Goal: Task Accomplishment & Management: Use online tool/utility

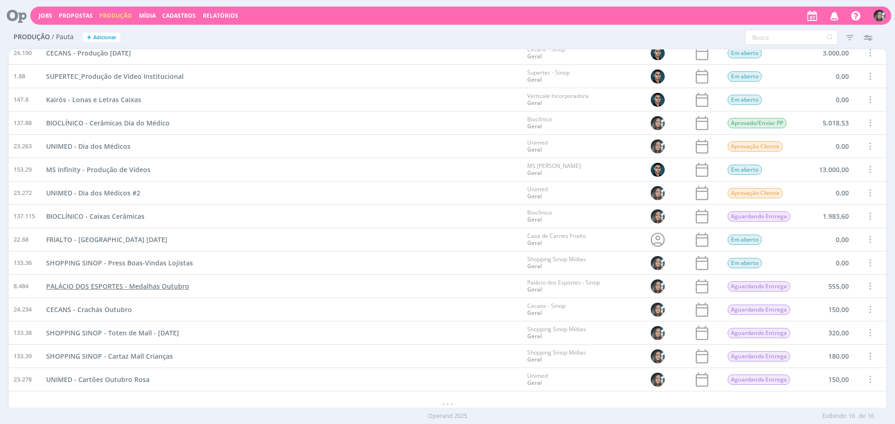
scroll to position [36, 0]
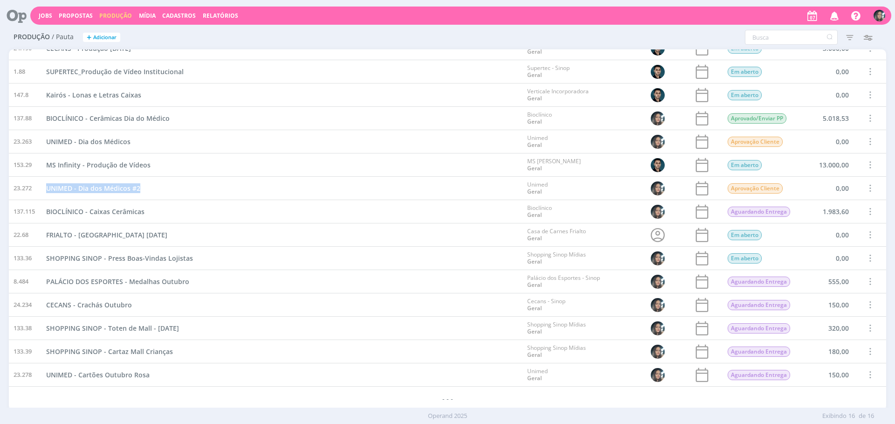
click at [72, 14] on span "Propostas" at bounding box center [76, 16] width 34 height 8
click at [77, 27] on link "Propostas Comerciais" at bounding box center [78, 31] width 78 height 14
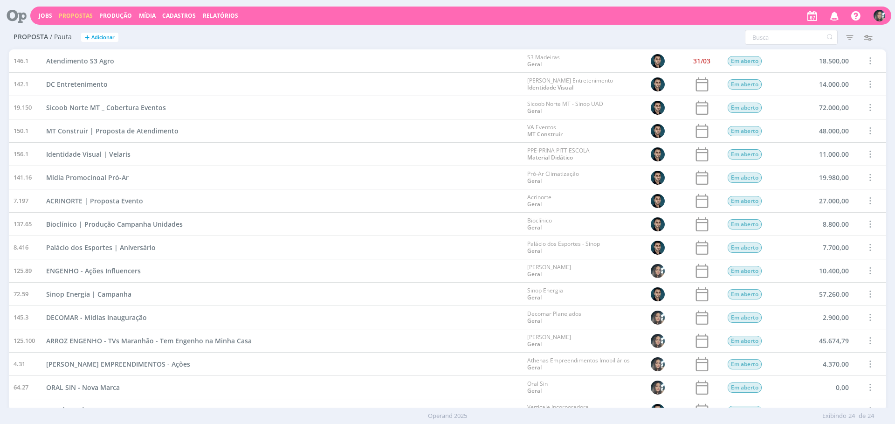
click at [73, 14] on span "Propostas" at bounding box center [76, 16] width 34 height 8
click at [79, 29] on link "Propostas Comerciais" at bounding box center [78, 31] width 78 height 14
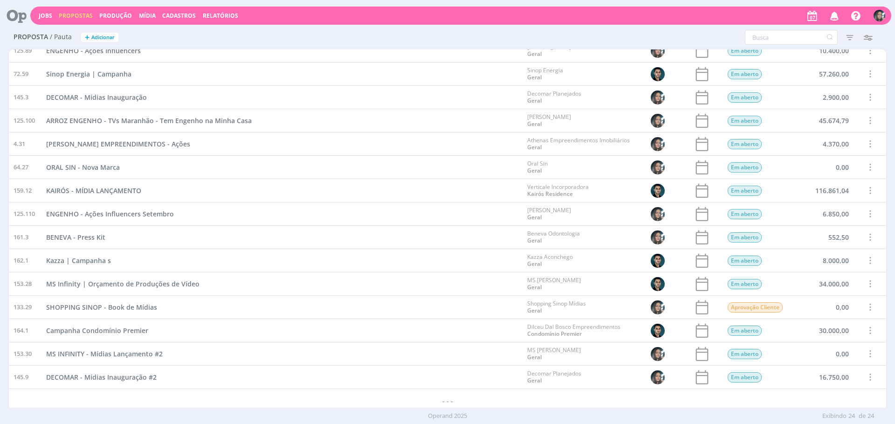
scroll to position [222, 0]
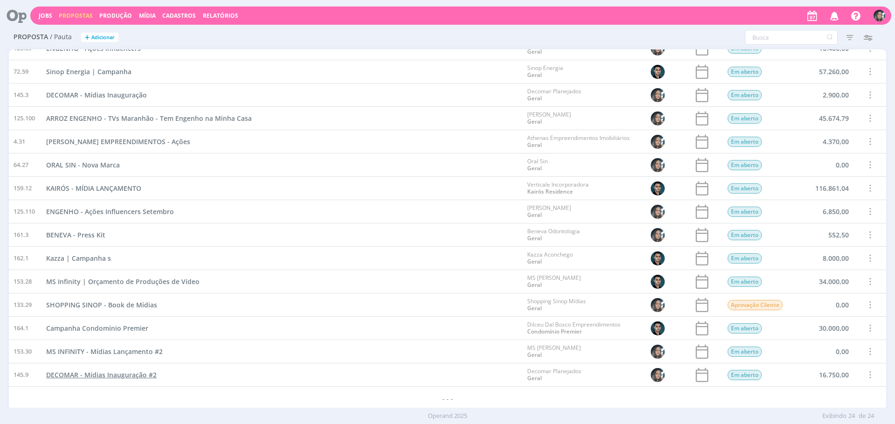
click at [124, 372] on span "DECOMAR - Mídias Inauguração #2" at bounding box center [101, 374] width 110 height 9
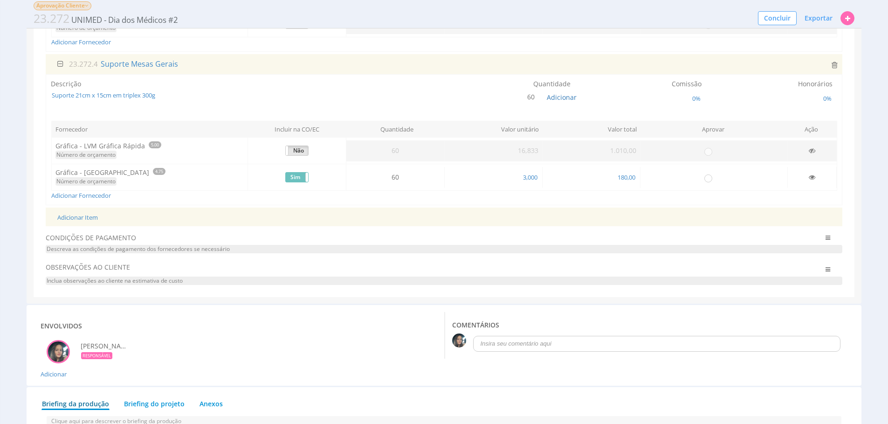
scroll to position [370, 0]
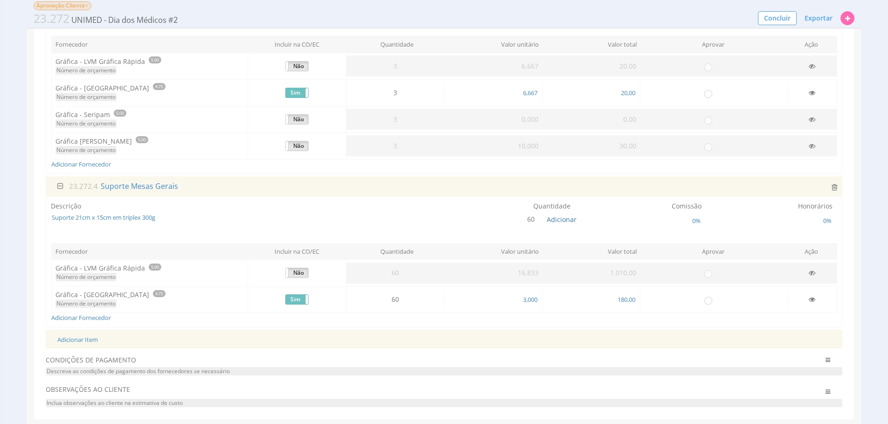
click at [839, 184] on div "23.272.4 Suporte Mesas Gerais" at bounding box center [444, 186] width 796 height 20
click at [834, 186] on icon at bounding box center [834, 186] width 6 height 7
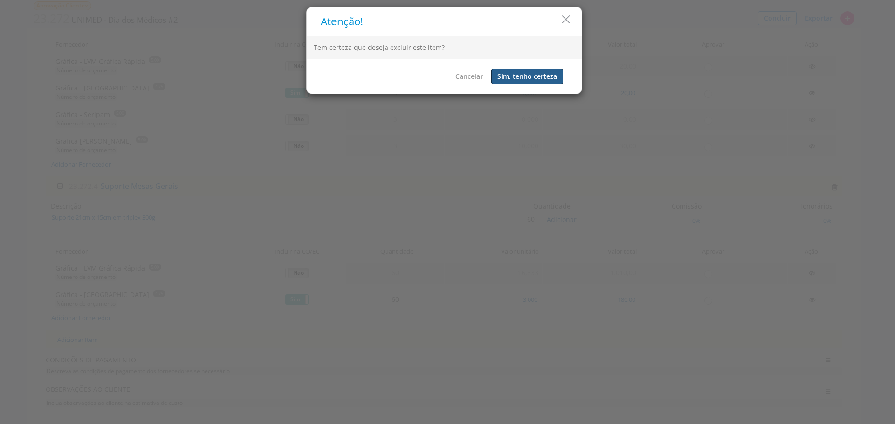
drag, startPoint x: 518, startPoint y: 77, endPoint x: 592, endPoint y: 128, distance: 89.5
click at [518, 77] on button "Sim, tenho certeza" at bounding box center [527, 77] width 72 height 16
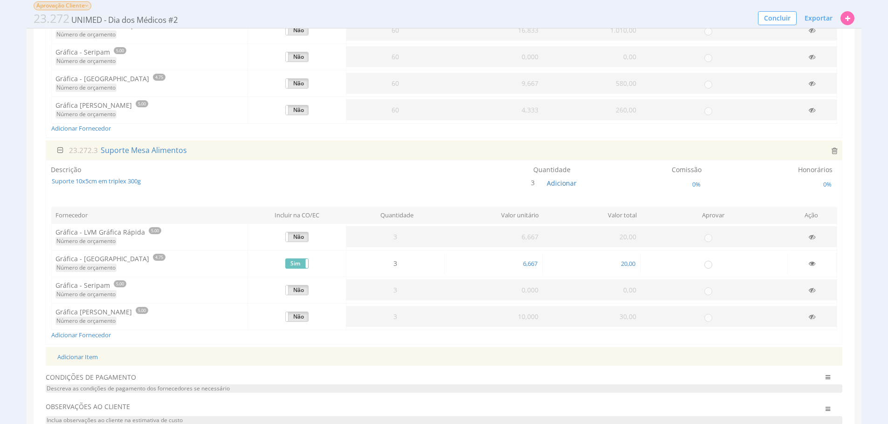
scroll to position [196, 0]
click at [834, 155] on icon at bounding box center [834, 153] width 6 height 7
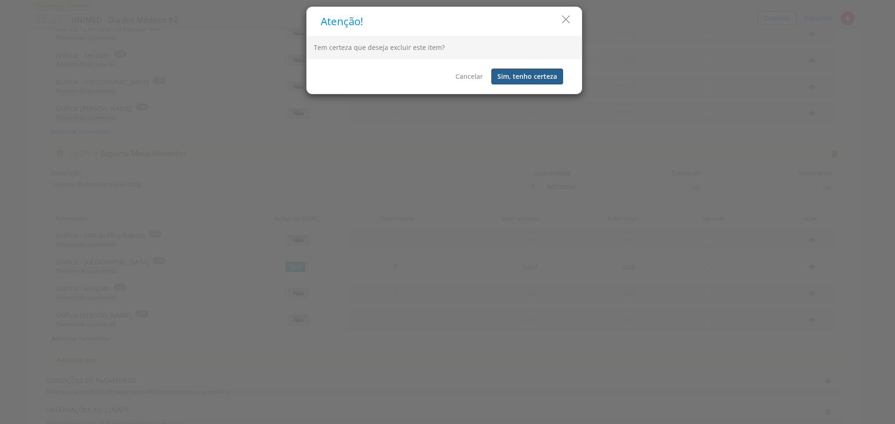
click at [508, 74] on button "Sim, tenho certeza" at bounding box center [527, 77] width 72 height 16
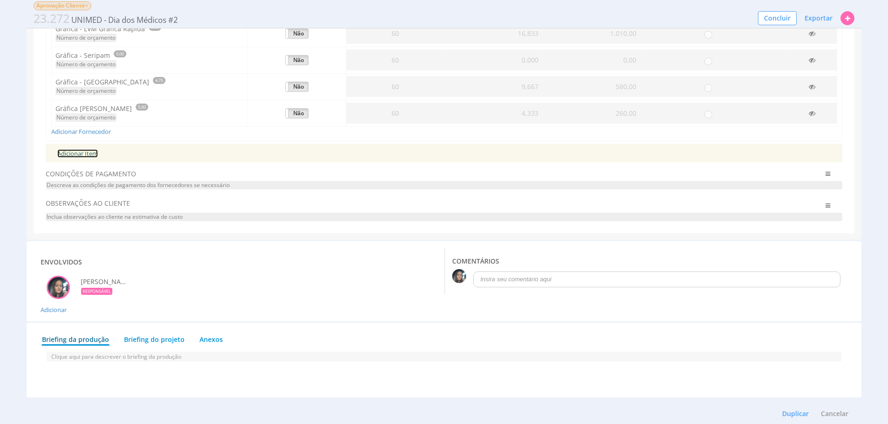
click at [83, 154] on link "Adicionar Item" at bounding box center [77, 153] width 41 height 8
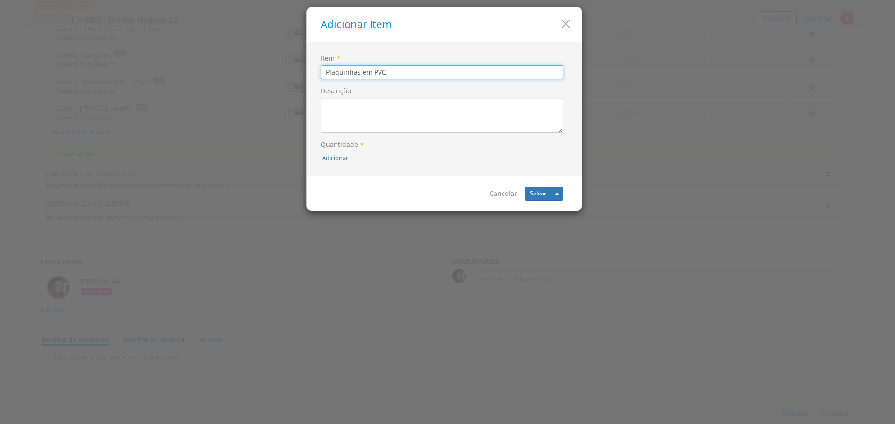
type input "Plaquinhas em PVC"
drag, startPoint x: 328, startPoint y: 162, endPoint x: 334, endPoint y: 155, distance: 8.9
click at [328, 161] on div "Adicionar" at bounding box center [442, 156] width 242 height 11
click at [334, 155] on button "Adicionar" at bounding box center [335, 157] width 26 height 9
type input "85"
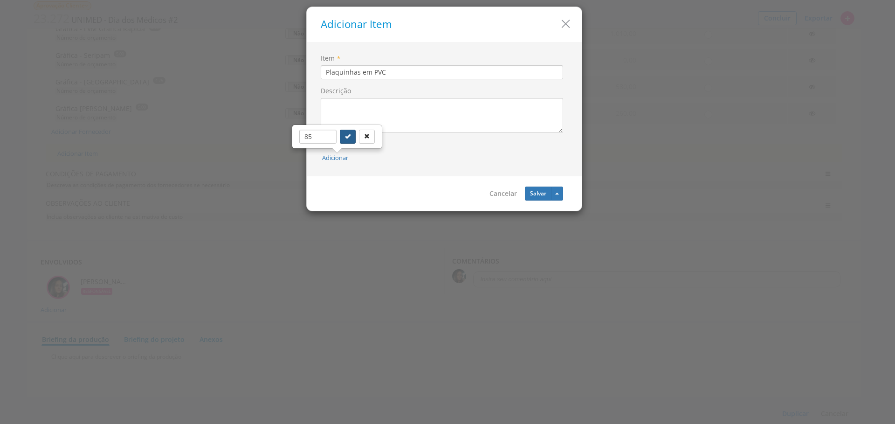
click at [347, 137] on icon "submit" at bounding box center [348, 136] width 6 height 6
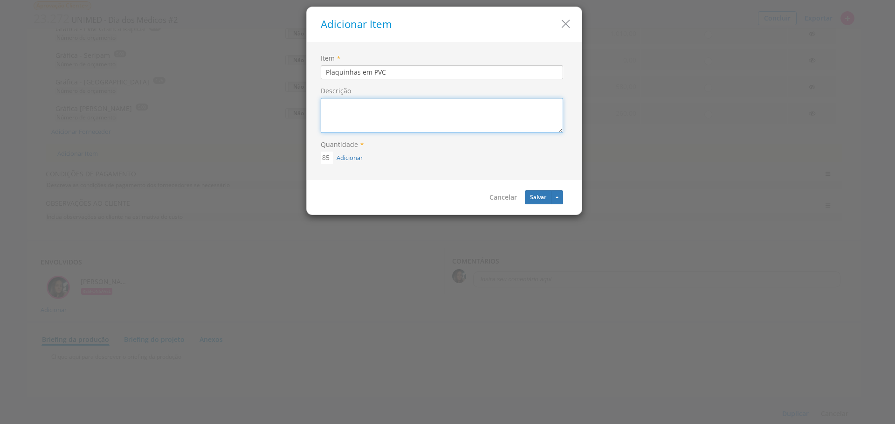
click at [365, 117] on textarea "Descrição" at bounding box center [442, 115] width 242 height 35
type textarea "Plaquinhas em PVC - 15x25"
click at [542, 201] on button "Salvar" at bounding box center [538, 197] width 27 height 14
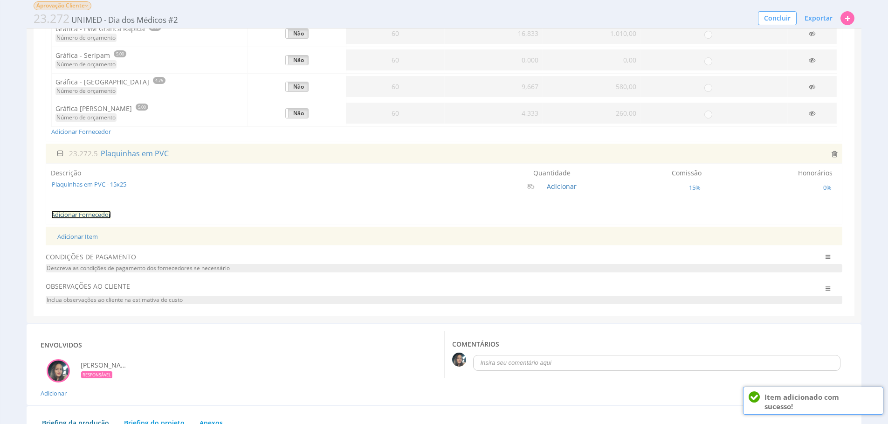
click at [102, 213] on link "Adicionar Fornecedor" at bounding box center [81, 214] width 60 height 8
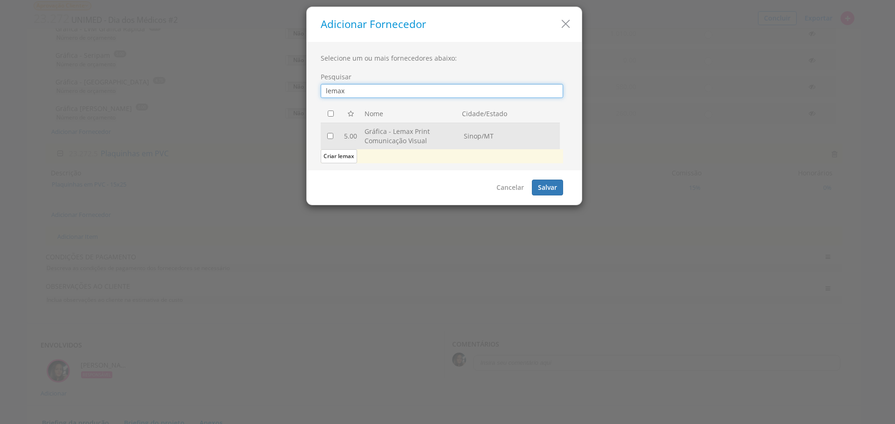
type input "lemax"
click at [329, 135] on input "checkbox" at bounding box center [330, 136] width 6 height 6
checkbox input "true"
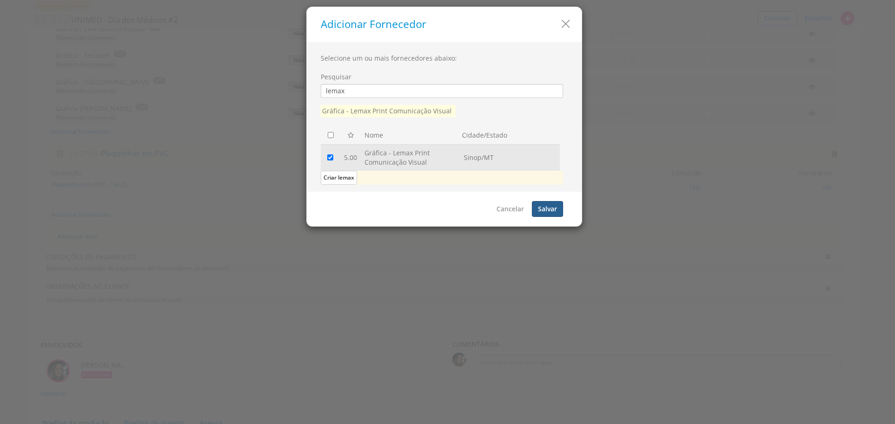
click at [548, 213] on button "Salvar" at bounding box center [547, 209] width 31 height 16
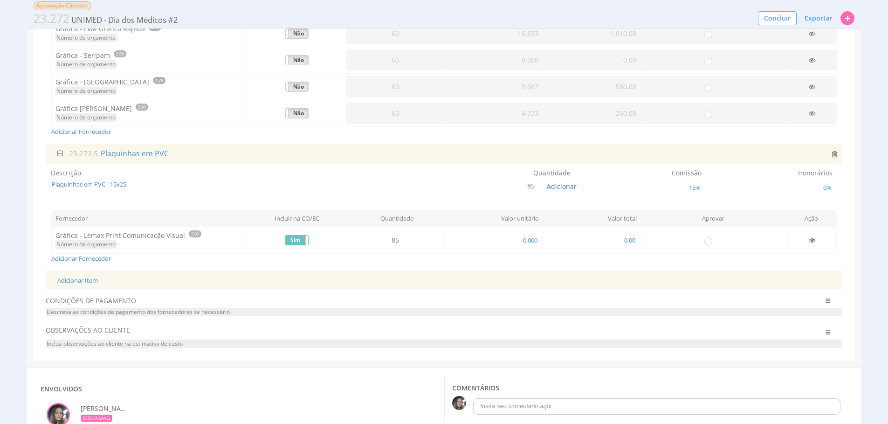
click at [98, 264] on div "Descrição Plaquinhas em PVC - 15x25 Quantidade 85 Adicionar 15% Honorários" at bounding box center [444, 215] width 796 height 105
click at [106, 255] on link "Adicionar Fornecedor" at bounding box center [81, 258] width 60 height 8
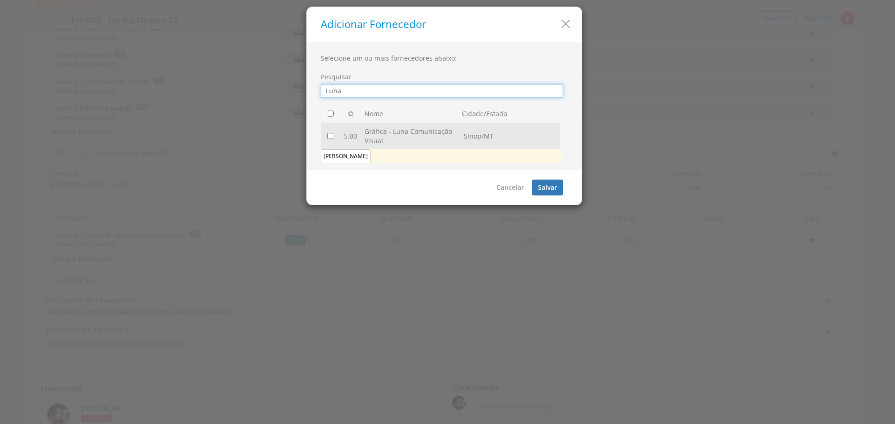
type input "Luna"
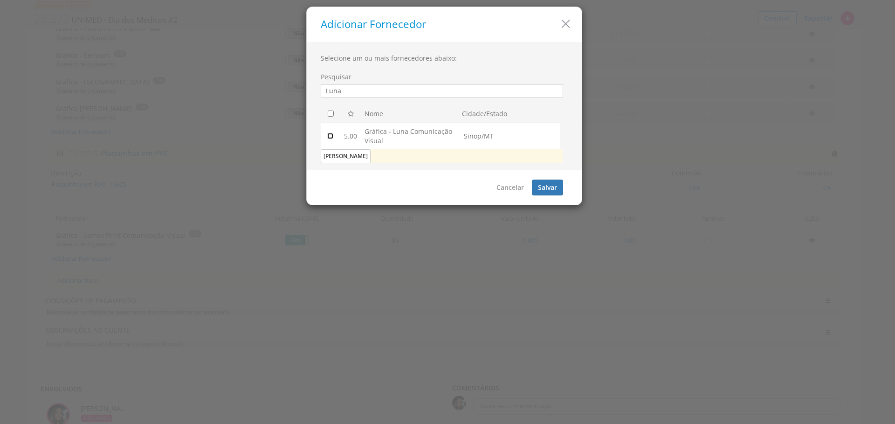
click at [329, 136] on input "checkbox" at bounding box center [330, 136] width 6 height 6
checkbox input "true"
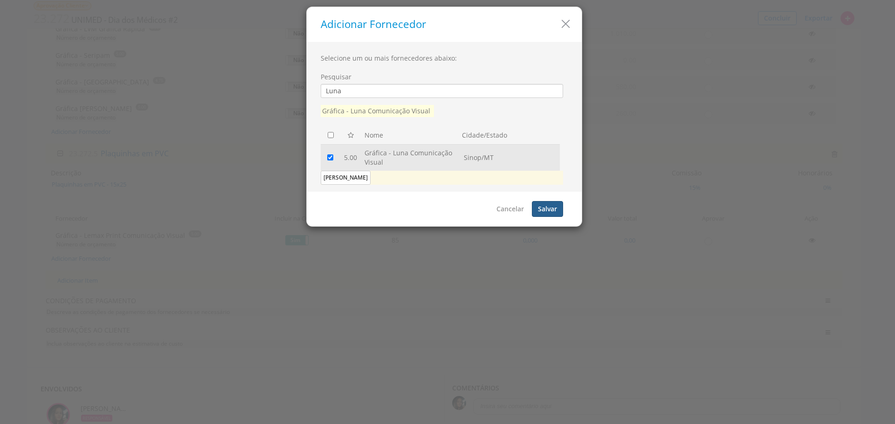
click at [553, 213] on button "Salvar" at bounding box center [547, 209] width 31 height 16
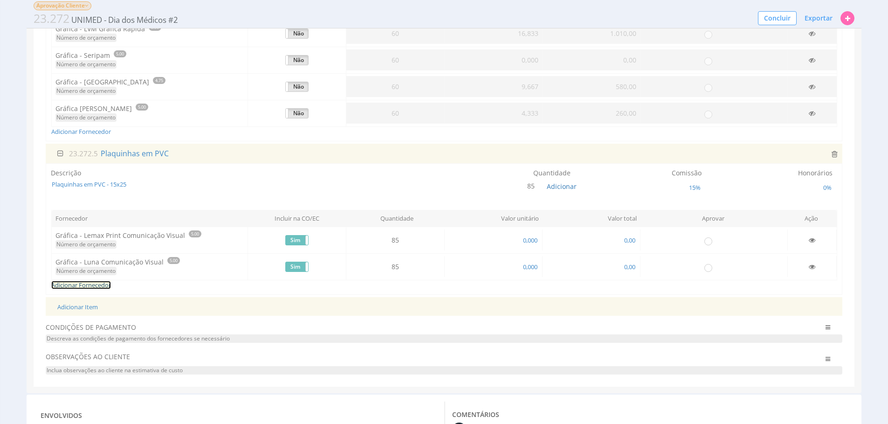
click at [102, 282] on link "Adicionar Fornecedor" at bounding box center [81, 285] width 60 height 8
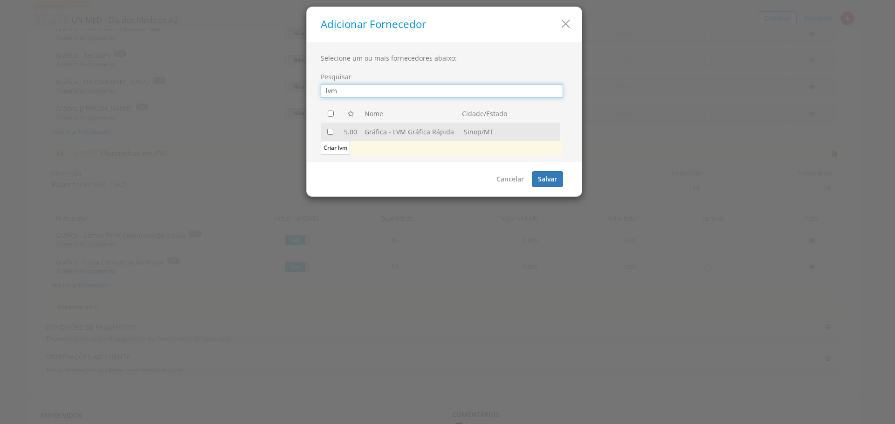
type input "lvm"
click at [329, 132] on input "checkbox" at bounding box center [330, 132] width 6 height 6
checkbox input "true"
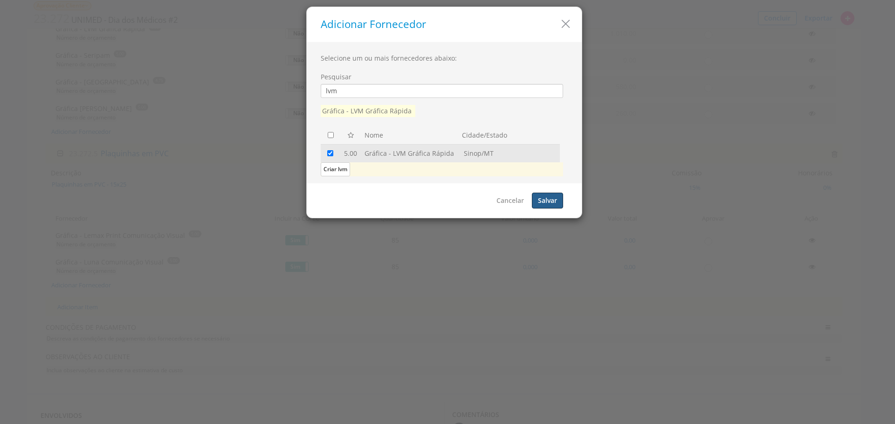
click at [555, 206] on button "Salvar" at bounding box center [547, 200] width 31 height 16
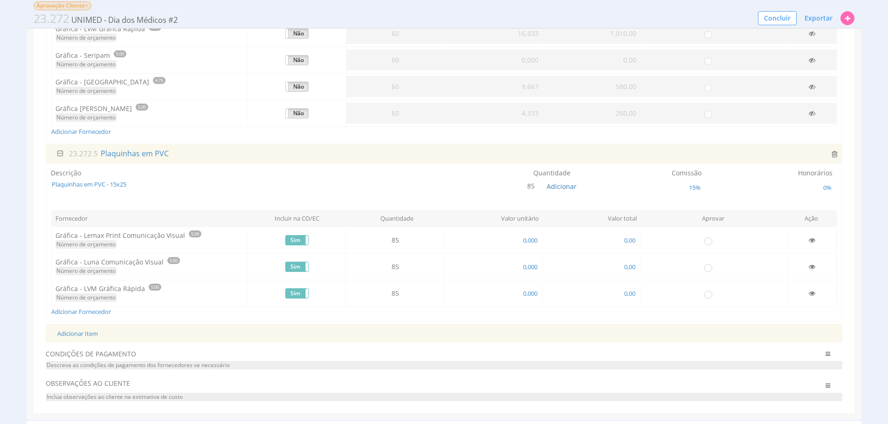
click at [158, 179] on div "Descrição Plaquinhas em PVC - 15x25" at bounding box center [212, 174] width 323 height 12
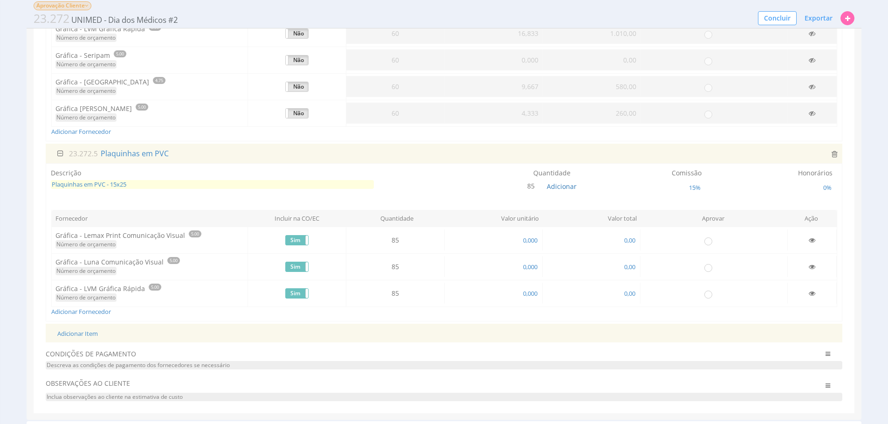
click at [210, 186] on span "Plaquinhas em PVC - 15x25" at bounding box center [212, 184] width 323 height 9
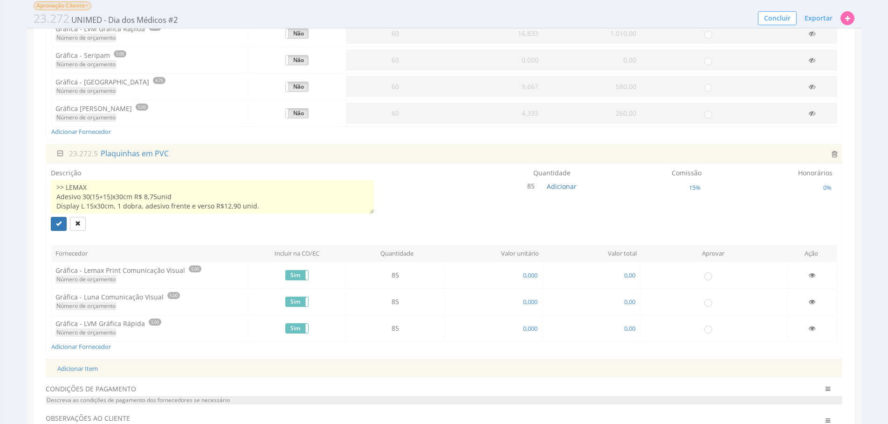
scroll to position [19, 0]
drag, startPoint x: 202, startPoint y: 199, endPoint x: 55, endPoint y: 200, distance: 146.8
click at [55, 200] on textarea "Plaquinhas em PVC - 15x25 >> LEMAX Adesivo 30(15+15)x30cm R$ 8,75unid Display L…" at bounding box center [212, 197] width 323 height 34
click at [280, 208] on textarea "Plaquinhas em PVC - 15x25 >> LEMAX Adesivo 30(15+15)x30cm R$ 8,75unid Display L…" at bounding box center [212, 197] width 323 height 34
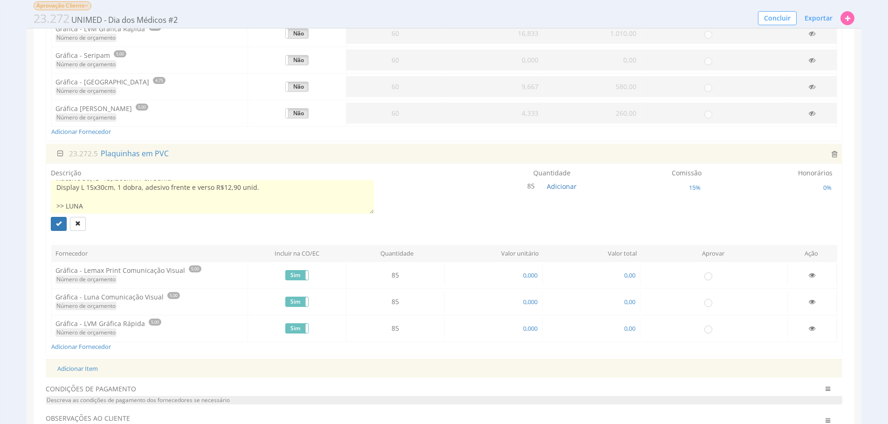
click at [270, 212] on textarea "Plaquinhas em PVC - 15x25 >> LEMAX Adesivo 30(15+15)x30cm R$ 8,75unid Display L…" at bounding box center [212, 197] width 323 height 34
paste textarea "Adesivo no pvc frente e verso 12,00 Apenas adesivo frente e verso 8,00 Apenas p…"
drag, startPoint x: 96, startPoint y: 212, endPoint x: 57, endPoint y: 199, distance: 41.7
click at [57, 199] on textarea "Plaquinhas em PVC - 15x25 >> LEMAX Adesivo 30(15+15)x30cm R$ 8,75unid Display L…" at bounding box center [212, 197] width 323 height 34
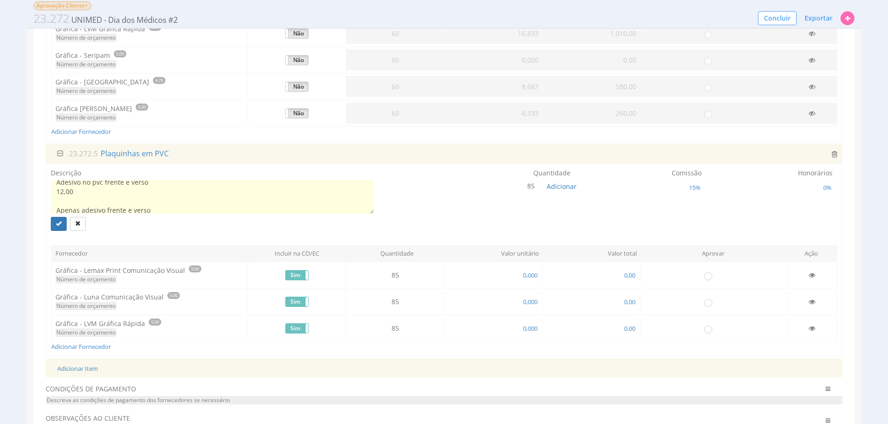
scroll to position [71, 0]
click at [58, 195] on textarea "Plaquinhas em PVC - 15x25 >> LEMAX Adesivo 30(15+15)x30cm R$ 8,75unid Display L…" at bounding box center [212, 197] width 323 height 34
paste textarea "Pvc adesivado fica 25,00 cada Adesivo somente fica 15,00 cada"
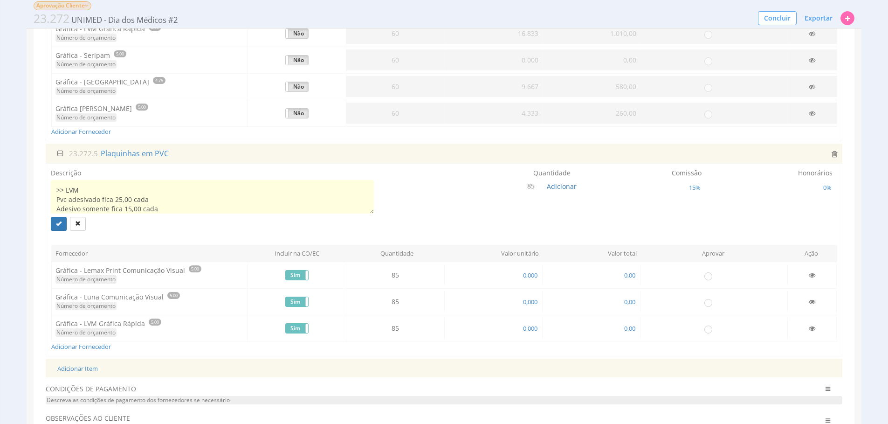
click at [104, 202] on textarea "Plaquinhas em PVC - 15x25 >> LEMAX Adesivo 30(15+15)x30cm R$ 8,75unid Display L…" at bounding box center [212, 197] width 323 height 34
click at [134, 197] on textarea "Plaquinhas em PVC - 15x25 >> LEMAX Adesivo 30(15+15)x30cm R$ 8,75unid Display L…" at bounding box center [212, 197] width 323 height 34
click at [141, 206] on textarea "Plaquinhas em PVC - 15x25 >> LEMAX Adesivo 30(15+15)x30cm R$ 8,75unid Display L…" at bounding box center [212, 197] width 323 height 34
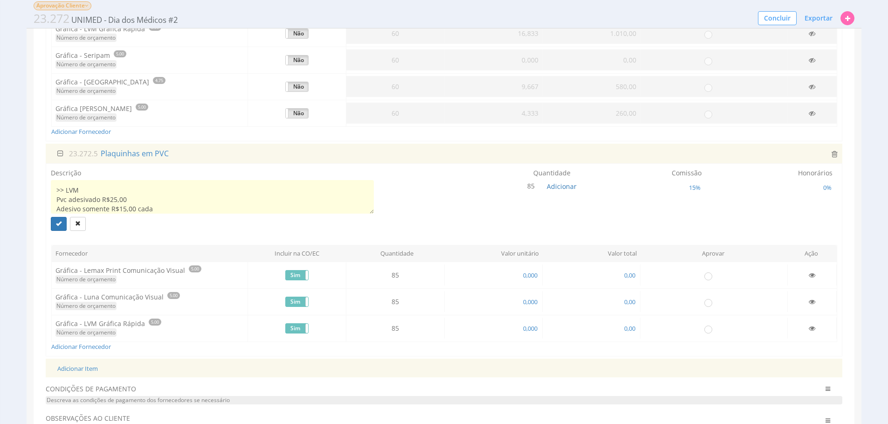
click at [141, 206] on textarea "Plaquinhas em PVC - 15x25 >> LEMAX Adesivo 30(15+15)x30cm R$ 8,75unid Display L…" at bounding box center [212, 197] width 323 height 34
click at [136, 198] on textarea "Plaquinhas em PVC - 15x25 >> LEMAX Adesivo 30(15+15)x30cm R$ 8,75unid Display L…" at bounding box center [212, 197] width 323 height 34
click at [177, 190] on textarea "Plaquinhas em PVC - 15x25 >> LEMAX Adesivo 30(15+15)x30cm R$ 8,75unid Display L…" at bounding box center [212, 197] width 323 height 34
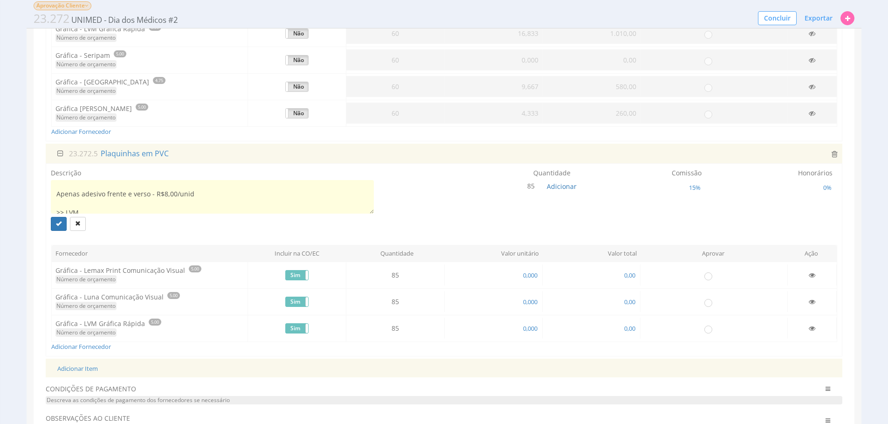
scroll to position [56, 0]
click at [215, 191] on textarea "Plaquinhas em PVC - 15x25 >> LEMAX Adesivo 30(15+15)x30cm R$ 8,75unid Display L…" at bounding box center [212, 197] width 323 height 34
click at [211, 196] on textarea "Plaquinhas em PVC - 15x25 >> LEMAX Adesivo 30(15+15)x30cm R$ 8,75unid Display L…" at bounding box center [212, 197] width 323 height 34
click at [241, 197] on textarea "Plaquinhas em PVC - 15x25 >> LEMAX Adesivo 30(15+15)x30cm R$ 8,75unid Display L…" at bounding box center [212, 197] width 323 height 34
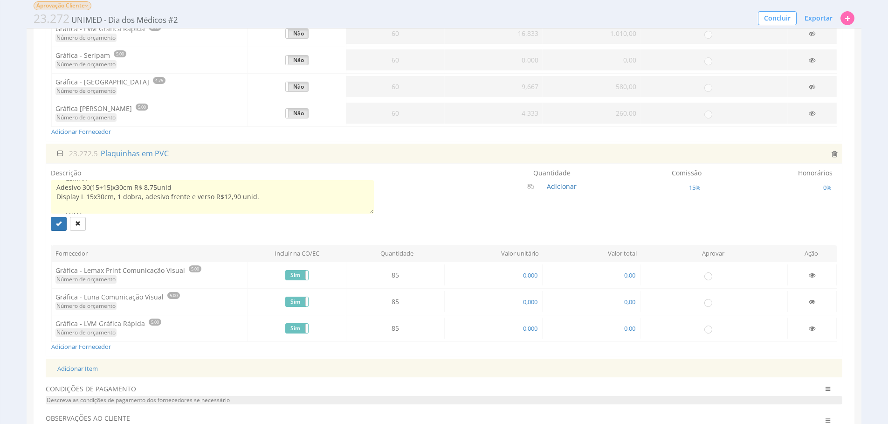
drag, startPoint x: 239, startPoint y: 199, endPoint x: 340, endPoint y: 197, distance: 101.2
click at [239, 199] on textarea "Plaquinhas em PVC - 15x25 >> LEMAX Adesivo 30(15+15)x30cm R$ 8,75unid Display L…" at bounding box center [212, 197] width 323 height 34
type textarea "Plaquinhas em PVC - 15x25 >> LEMAX Adesivo 30(15+15)x30cm R$ 8,75/unid Display …"
click at [55, 227] on button "submit" at bounding box center [59, 224] width 16 height 14
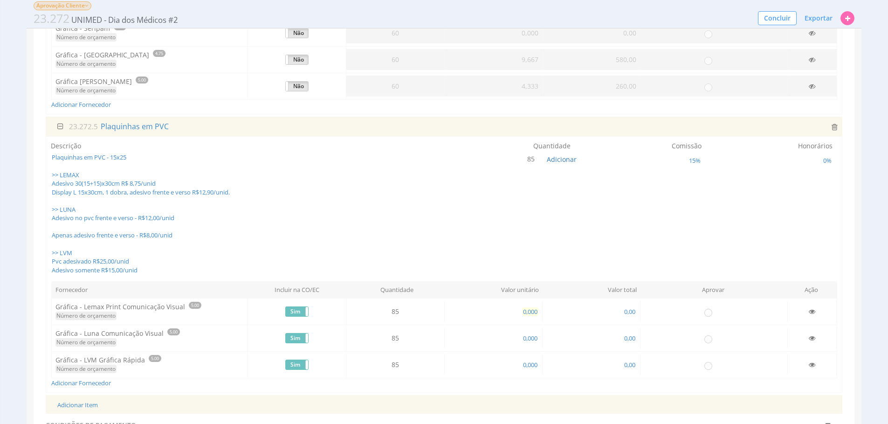
scroll to position [224, 0]
click at [533, 309] on span "0,000" at bounding box center [530, 310] width 16 height 8
type input "12,900"
click at [532, 340] on span "0,000" at bounding box center [530, 337] width 16 height 8
type input "12,000"
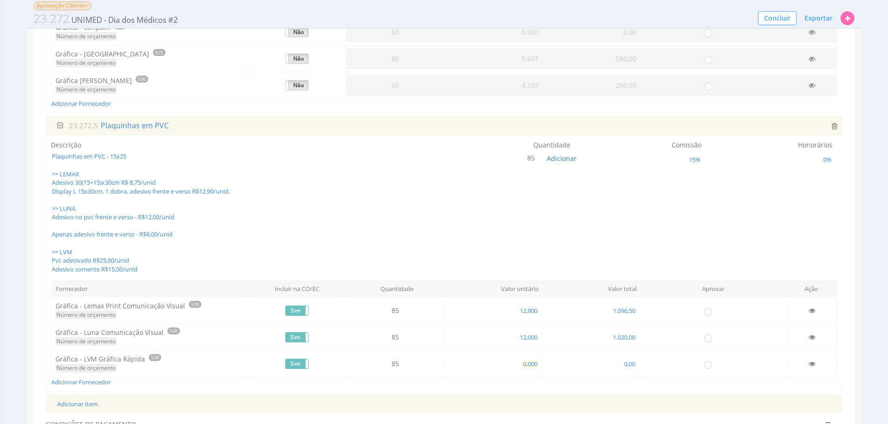
click at [535, 360] on span "0,000" at bounding box center [530, 363] width 16 height 8
type input "50,000"
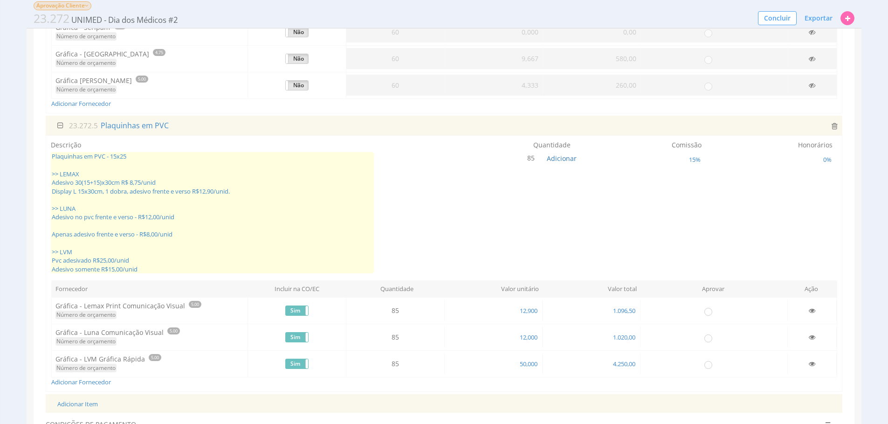
click at [151, 257] on span "Plaquinhas em PVC - 15x25 >> LEMAX Adesivo 30(15+15)x30cm R$ 8,75/unid Display …" at bounding box center [212, 212] width 323 height 121
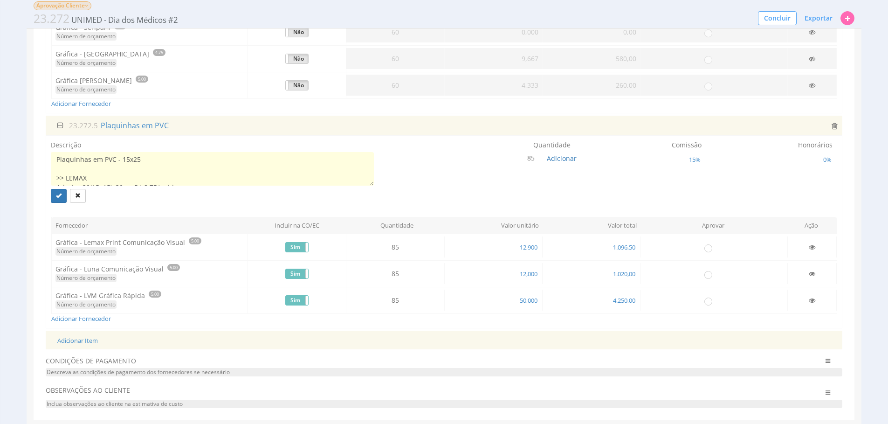
scroll to position [103, 0]
click at [182, 172] on textarea "Plaquinhas em PVC - 15x25 >> LEMAX Adesivo 30(15+15)x30cm R$ 8,75/unid Display …" at bounding box center [212, 169] width 323 height 34
click at [445, 352] on div "Expandir / Esconder 23.272.2 Lonas Palco Descrição Suporte 21cm x 15cm em pvc/p…" at bounding box center [444, 151] width 796 height 513
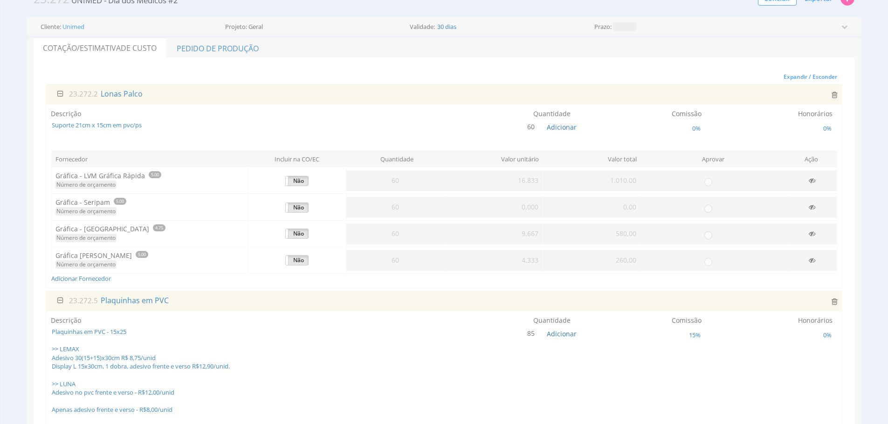
scroll to position [38, 0]
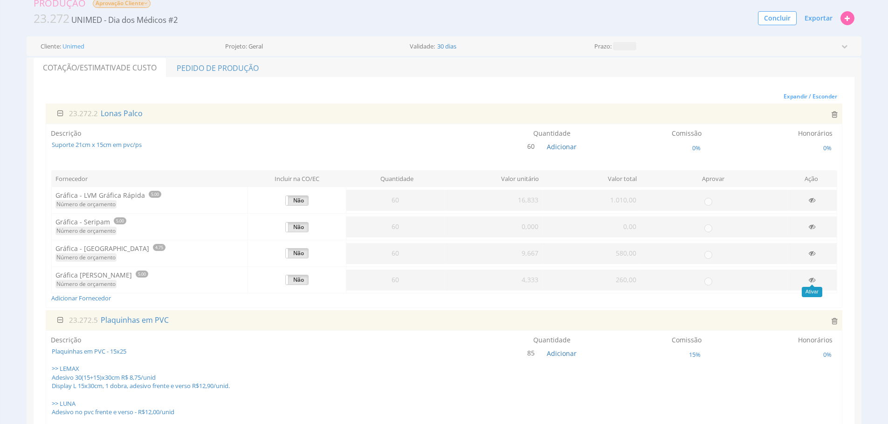
click at [814, 279] on icon at bounding box center [812, 279] width 7 height 7
click at [811, 254] on icon at bounding box center [812, 253] width 7 height 7
click at [809, 225] on icon at bounding box center [812, 226] width 7 height 7
click at [809, 199] on icon at bounding box center [812, 200] width 7 height 7
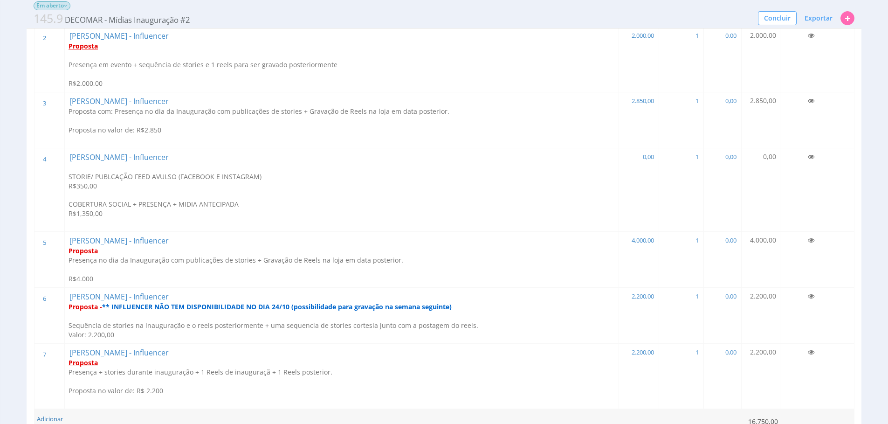
scroll to position [174, 0]
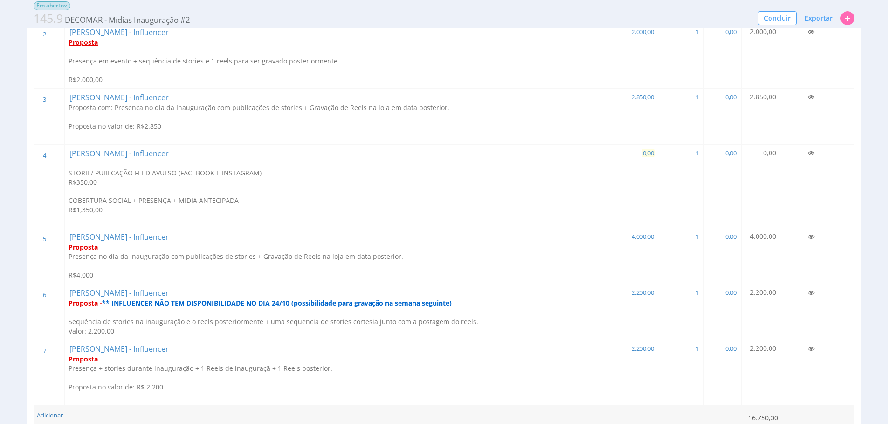
click at [645, 152] on span "0,00" at bounding box center [648, 153] width 13 height 8
type input "1.350,00"
click at [809, 151] on icon at bounding box center [811, 153] width 7 height 7
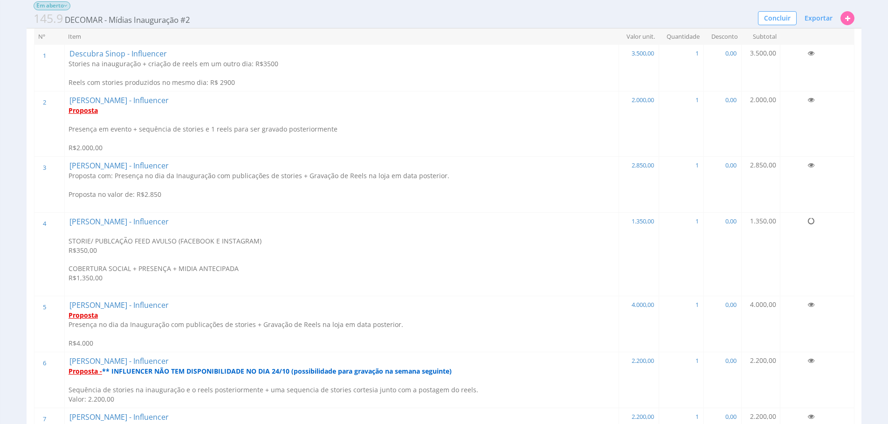
scroll to position [87, 0]
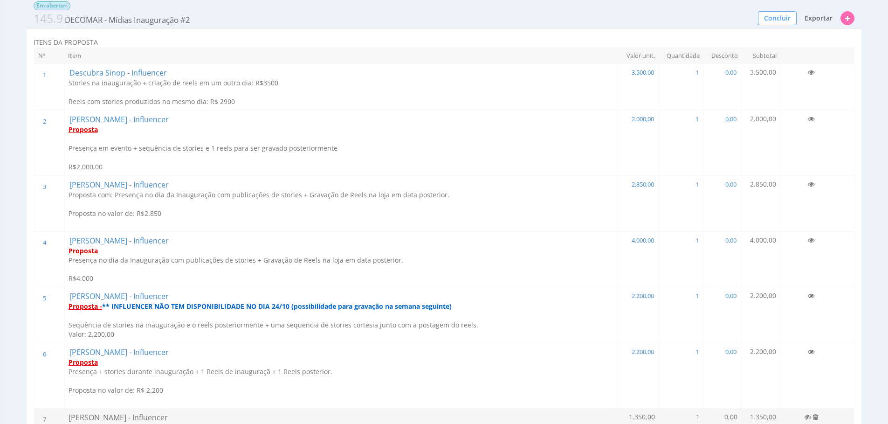
drag, startPoint x: 816, startPoint y: 12, endPoint x: 803, endPoint y: 19, distance: 14.8
click at [816, 13] on button "Exportar" at bounding box center [818, 18] width 40 height 16
click at [804, 39] on link "Gerar PDF" at bounding box center [787, 36] width 101 height 12
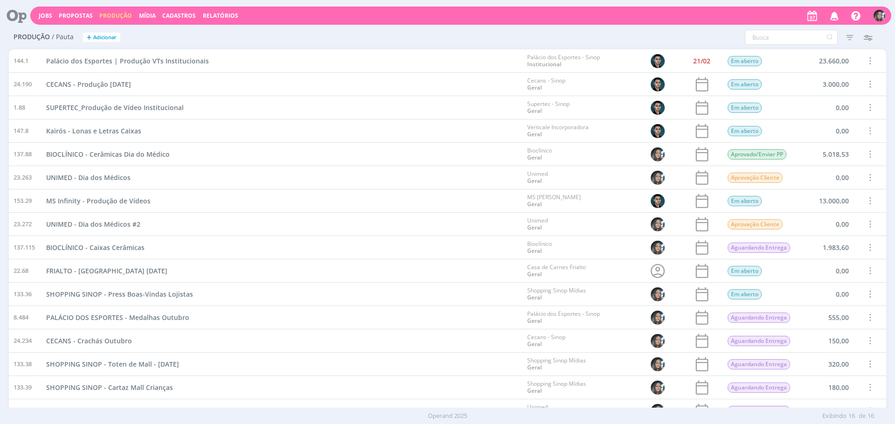
click at [166, 23] on div "Jobs Propostas Produção Mídia Cadastros Relatórios Notificações Central de Ajud…" at bounding box center [460, 16] width 861 height 18
click at [172, 19] on span "Cadastros" at bounding box center [179, 16] width 34 height 8
drag, startPoint x: 173, startPoint y: 36, endPoint x: 254, endPoint y: 36, distance: 81.1
click at [173, 36] on link "Clientes" at bounding box center [182, 31] width 78 height 14
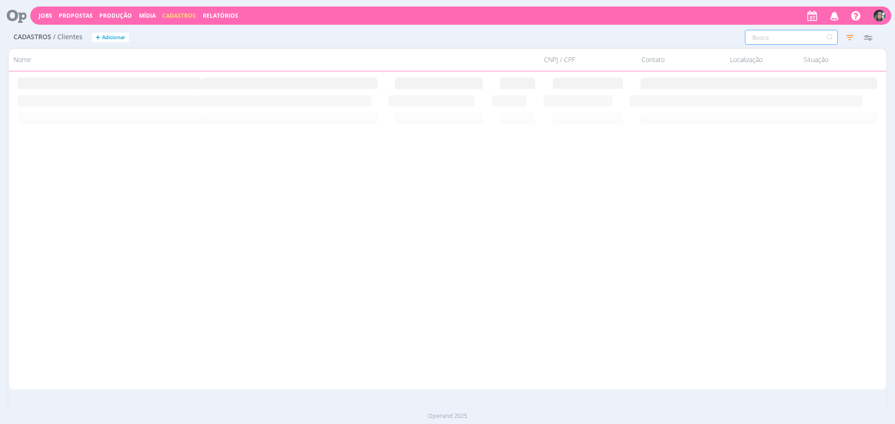
click at [780, 34] on input "text" at bounding box center [791, 37] width 93 height 15
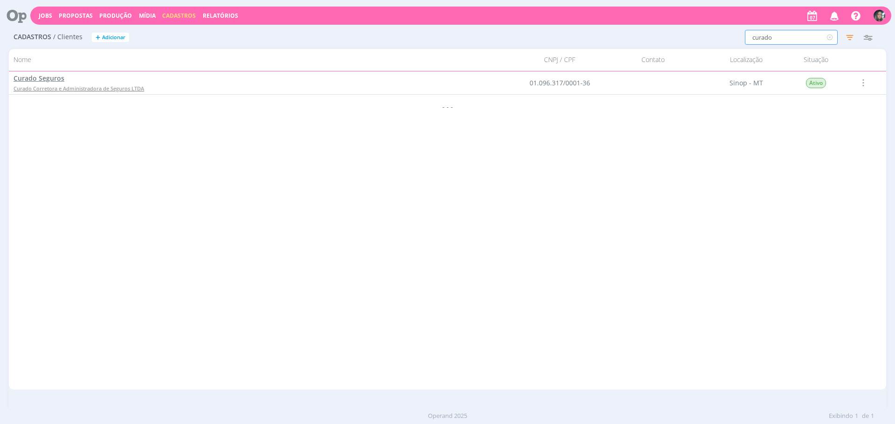
type input "curado"
click at [114, 90] on span "Curado Corretora e Administradora de Seguros LTDA" at bounding box center [79, 88] width 130 height 7
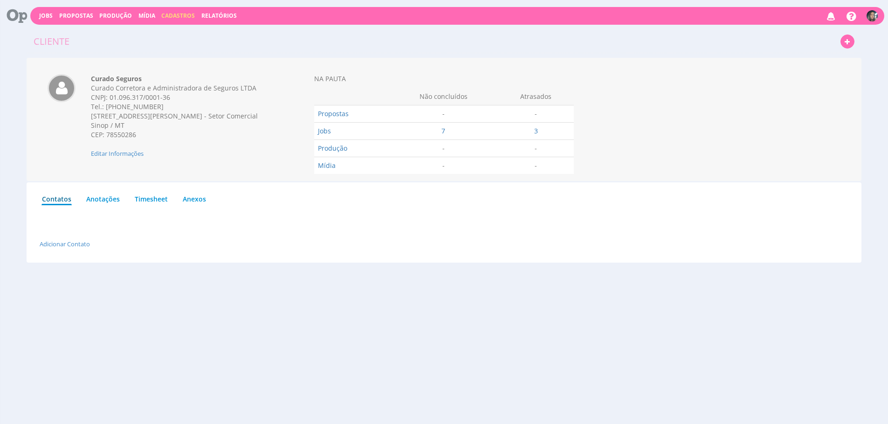
drag, startPoint x: 142, startPoint y: 138, endPoint x: 89, endPoint y: 85, distance: 74.5
click at [89, 85] on div "Curado Seguros Curado Corretora e Administradora de Seguros LTDA CNPJ: [PHONE_N…" at bounding box center [181, 116] width 195 height 84
copy div "Curado Corretora e Administradora de Seguros LTDA CNPJ: 01.096.317/0001-36 Tel.…"
click at [113, 16] on link "Produção" at bounding box center [115, 16] width 33 height 8
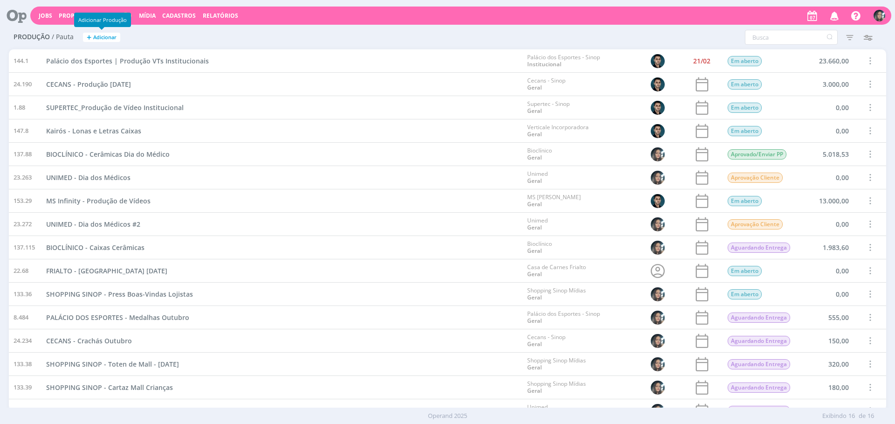
click at [102, 34] on span "Adicionar" at bounding box center [104, 37] width 23 height 6
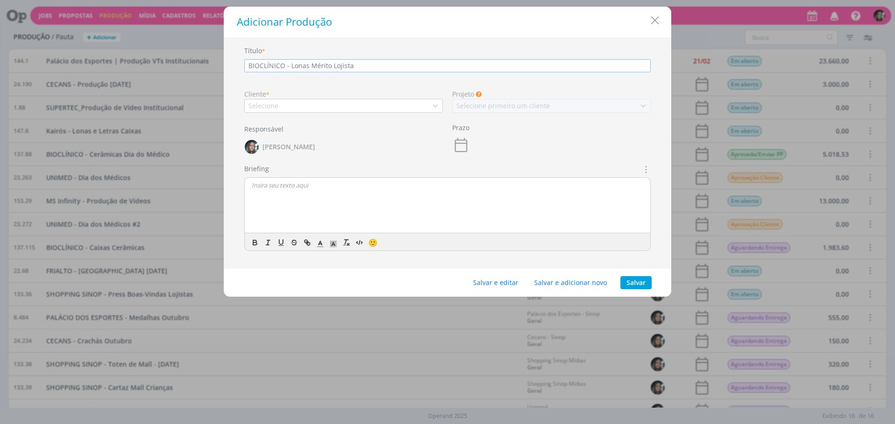
type input "BIOCLÍNICO - Lonas Mérito Lojista"
click at [267, 101] on div "Selecione" at bounding box center [264, 106] width 32 height 10
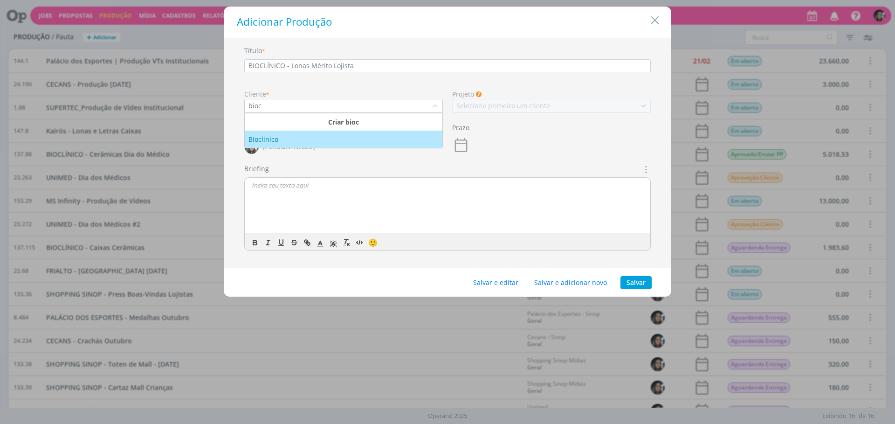
type input "bioc"
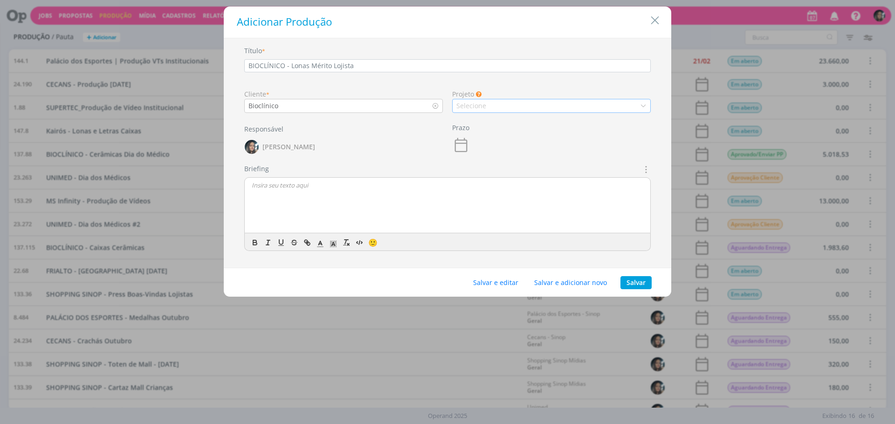
click at [483, 104] on div "Selecione" at bounding box center [472, 106] width 32 height 10
drag, startPoint x: 474, startPoint y: 116, endPoint x: 492, endPoint y: 217, distance: 102.7
click at [474, 116] on li "Geral" at bounding box center [552, 121] width 198 height 17
click at [501, 281] on button "Salvar e editar" at bounding box center [495, 282] width 57 height 13
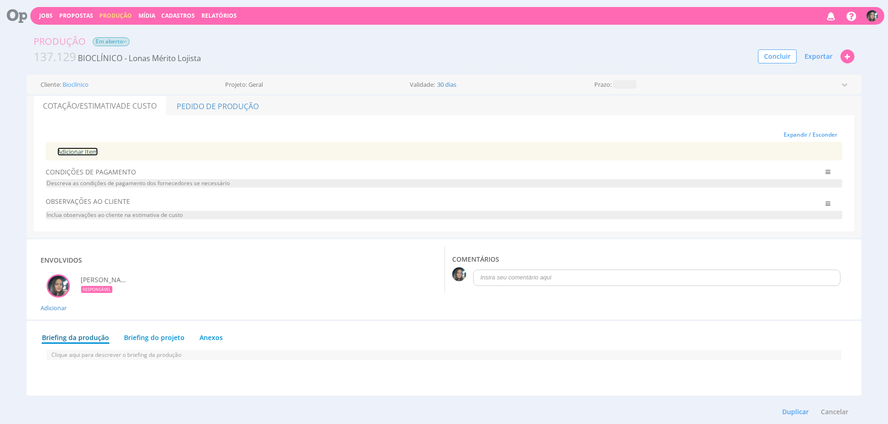
click at [89, 152] on link "Adicionar Item" at bounding box center [77, 151] width 41 height 8
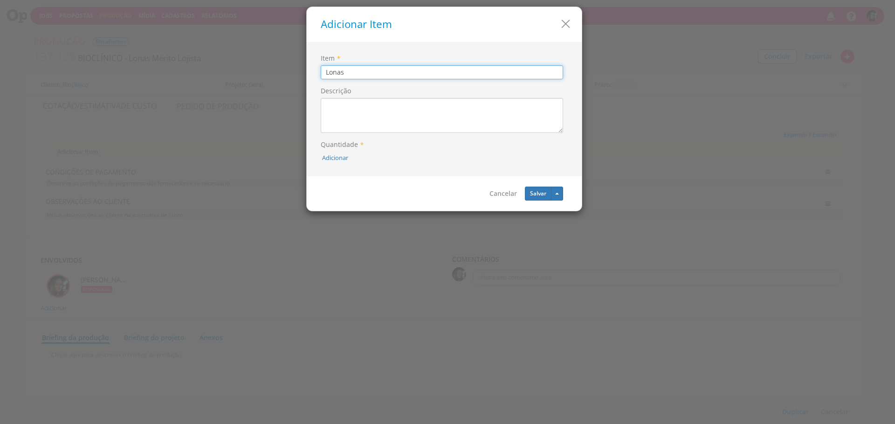
type input "Lonas"
click at [373, 121] on textarea "Descrição" at bounding box center [442, 115] width 242 height 35
type textarea "L"
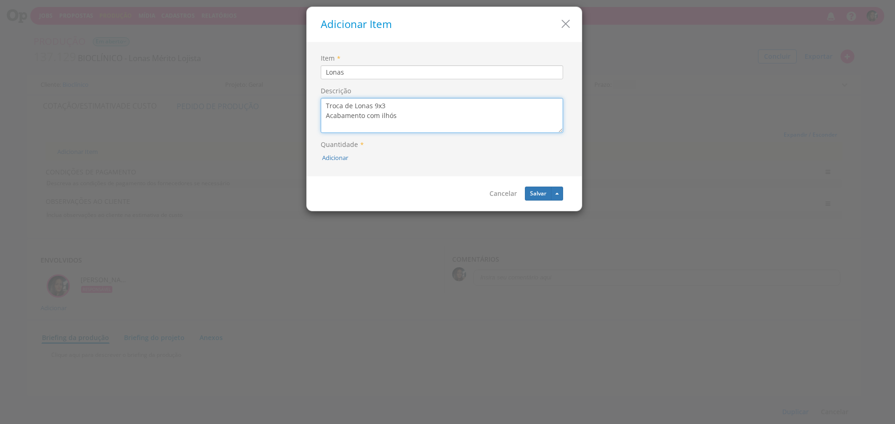
type textarea "Troca de Lonas 9x3 Acabamento com ilhós"
click at [338, 152] on div "Adicionar" at bounding box center [442, 156] width 242 height 11
click at [339, 155] on button "Adicionar" at bounding box center [335, 157] width 26 height 9
type input "4"
click at [345, 137] on icon "submit" at bounding box center [348, 136] width 6 height 6
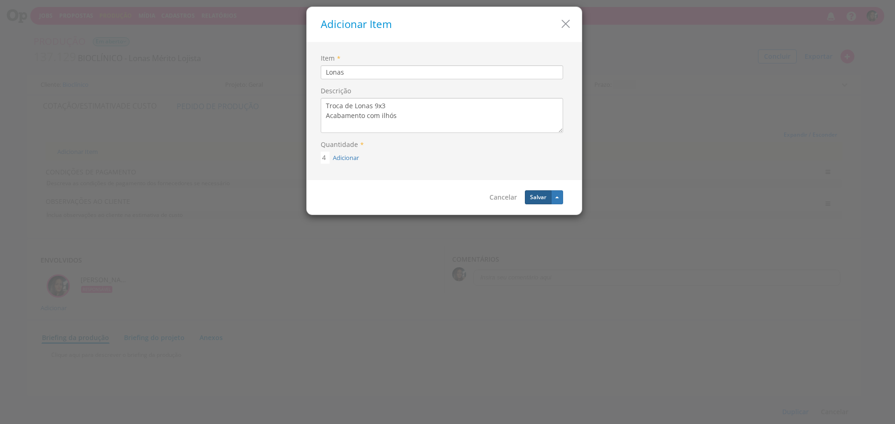
click at [533, 197] on button "Salvar" at bounding box center [538, 197] width 27 height 14
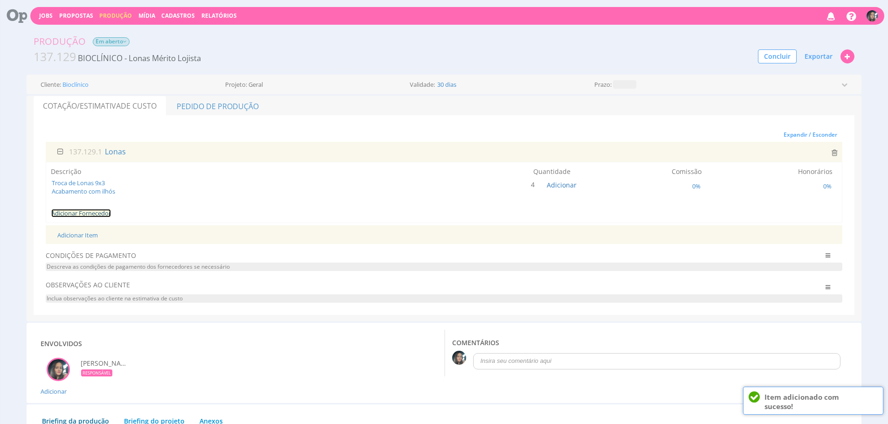
click at [105, 213] on link "Adicionar Fornecedor" at bounding box center [81, 213] width 60 height 8
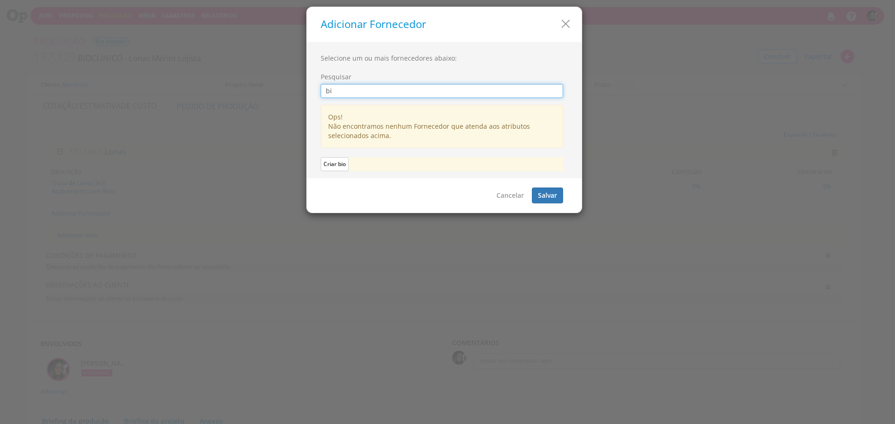
type input "b"
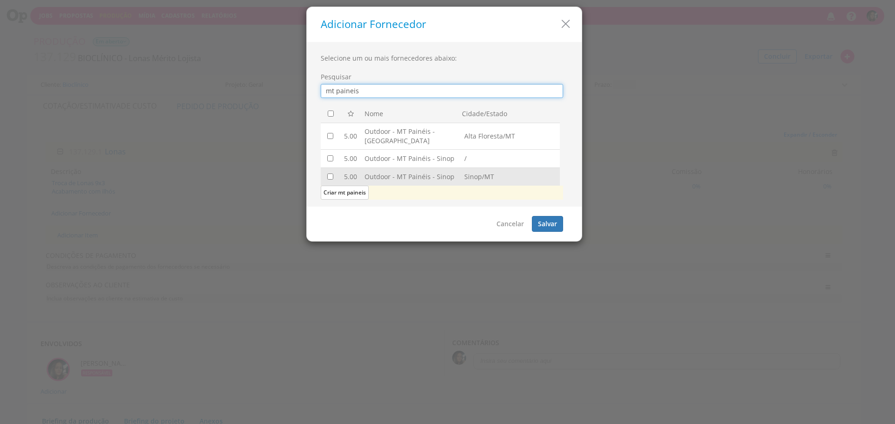
type input "mt paineis"
click at [330, 175] on input "checkbox" at bounding box center [330, 176] width 6 height 6
checkbox input "true"
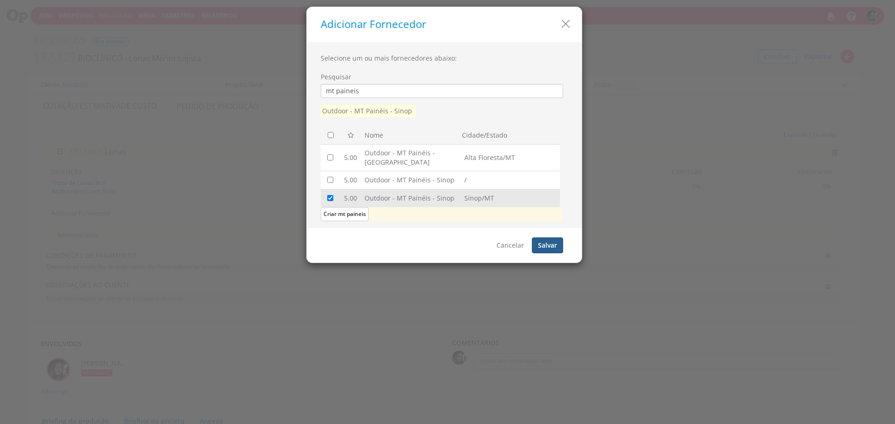
click at [541, 238] on button "Salvar" at bounding box center [547, 245] width 31 height 16
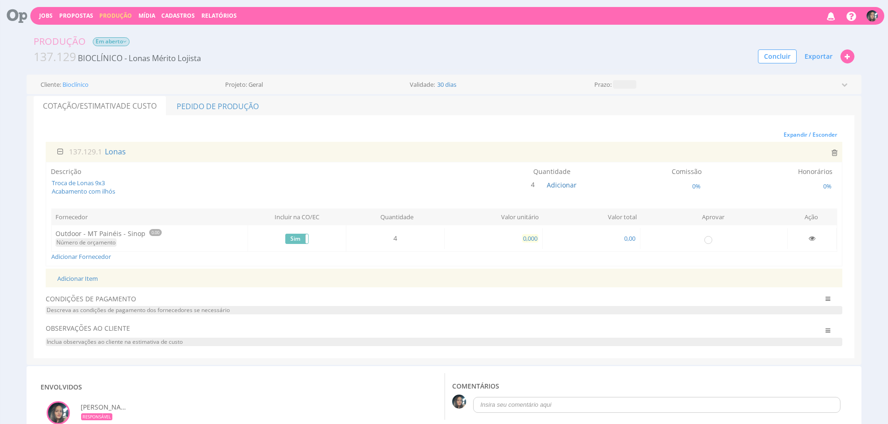
click at [534, 242] on td "0,000" at bounding box center [493, 238] width 98 height 21
click at [532, 240] on span "0,000" at bounding box center [530, 238] width 16 height 8
type input "800,000"
click at [710, 238] on input "radio" at bounding box center [707, 238] width 9 height 9
radio input "true"
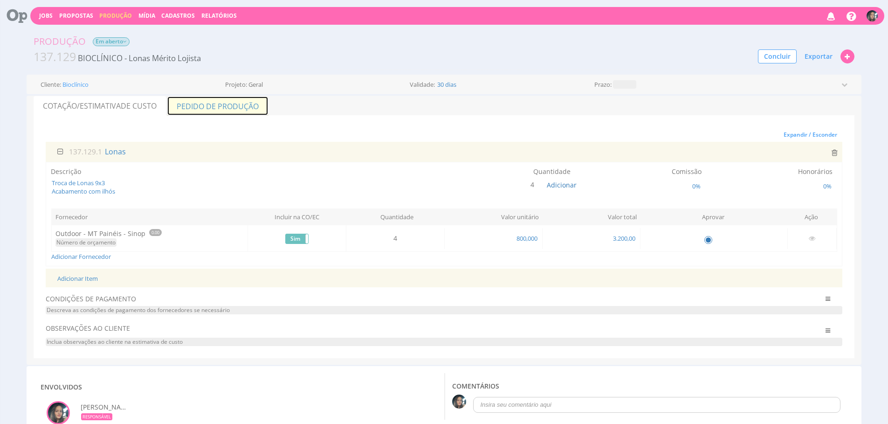
click at [220, 111] on link "Pedido de Produção" at bounding box center [218, 106] width 102 height 20
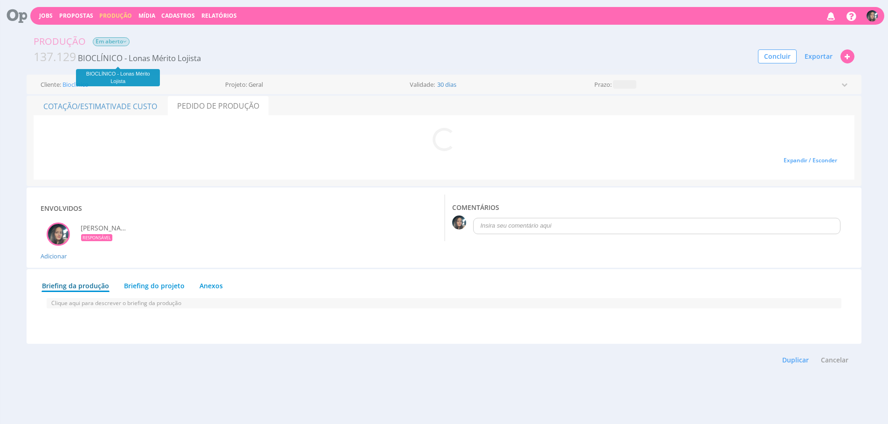
click at [156, 55] on span "BIOCLÍNICO - Lonas Mérito Lojista" at bounding box center [139, 58] width 123 height 11
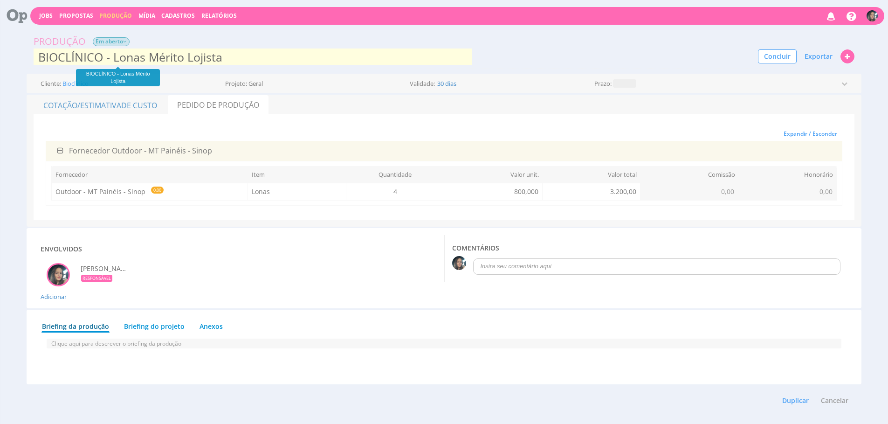
click at [149, 61] on input "BIOCLÍNICO - Lonas Mérito Lojista" at bounding box center [253, 57] width 438 height 19
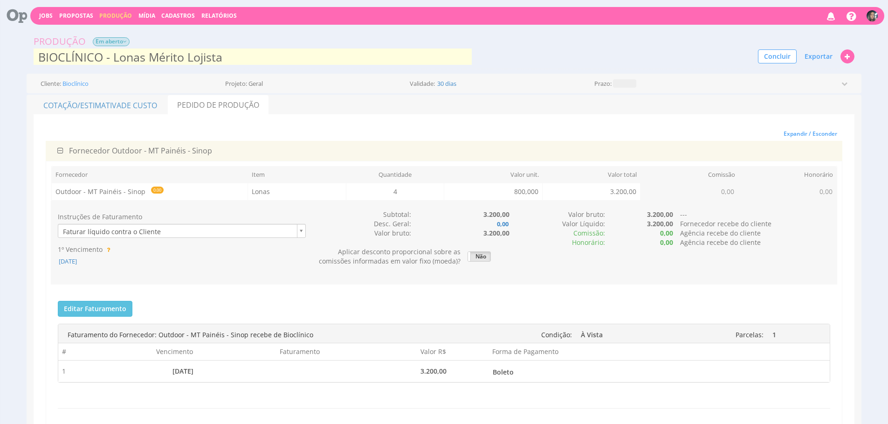
drag, startPoint x: 196, startPoint y: 278, endPoint x: 79, endPoint y: 274, distance: 116.6
click at [195, 278] on div "Instruções de Faturamento Faturar líquido contra o Cliente 1º Vencimento 07/10/…" at bounding box center [444, 242] width 786 height 84
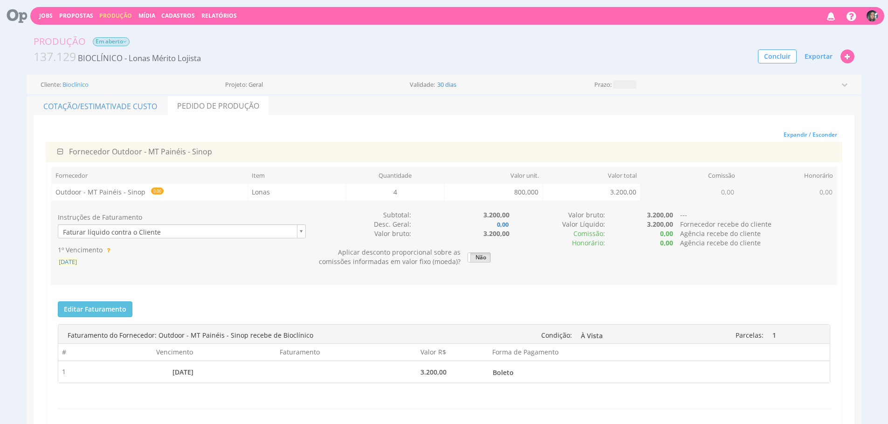
click at [78, 259] on span "[DATE]" at bounding box center [68, 261] width 20 height 8
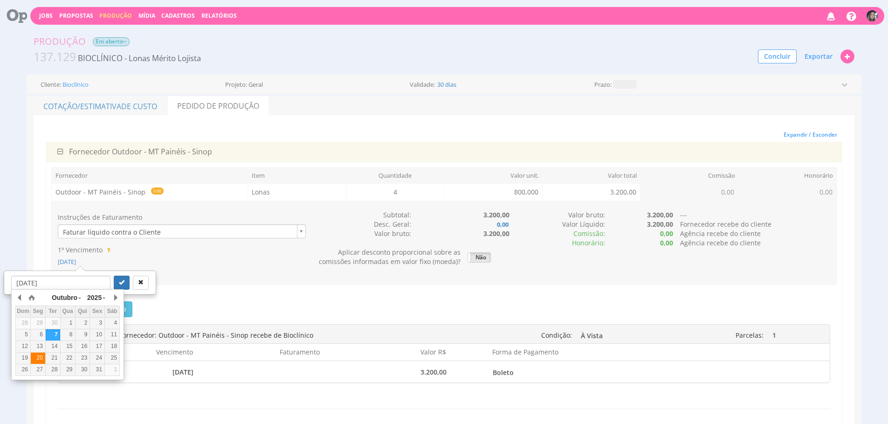
click at [42, 357] on div "20" at bounding box center [38, 358] width 14 height 8
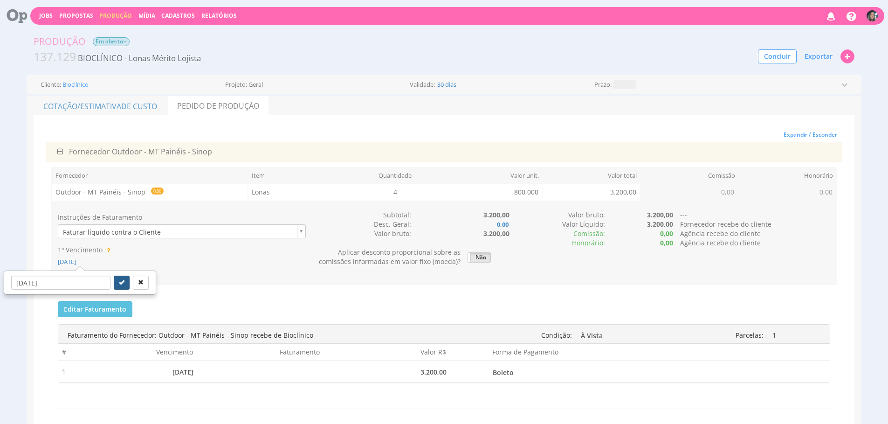
click at [119, 284] on icon "submit" at bounding box center [122, 282] width 6 height 6
type input "20/10/2025"
click at [77, 257] on span "20/10/2025" at bounding box center [68, 261] width 20 height 8
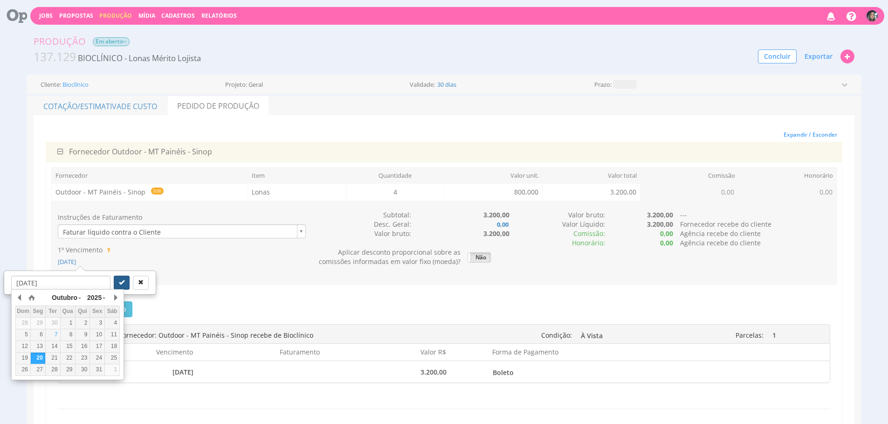
click at [119, 282] on icon "submit" at bounding box center [122, 282] width 6 height 6
type input "20/10/2025"
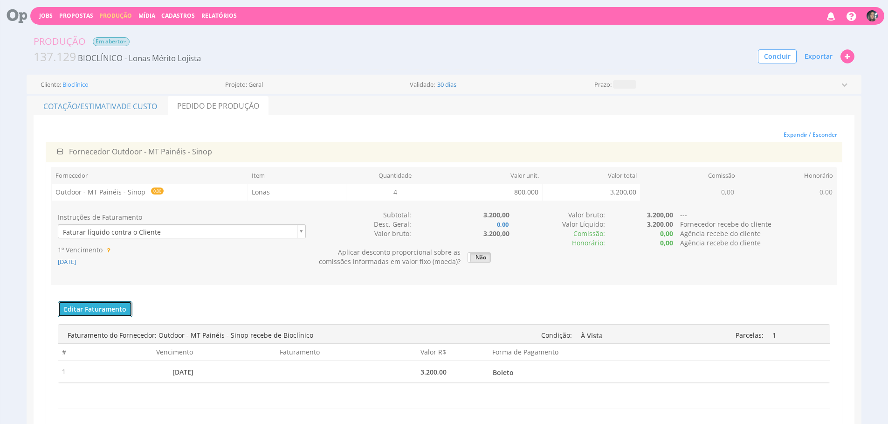
drag, startPoint x: 103, startPoint y: 311, endPoint x: 320, endPoint y: 319, distance: 216.9
click at [103, 311] on button "Editar Faturamento" at bounding box center [95, 309] width 75 height 16
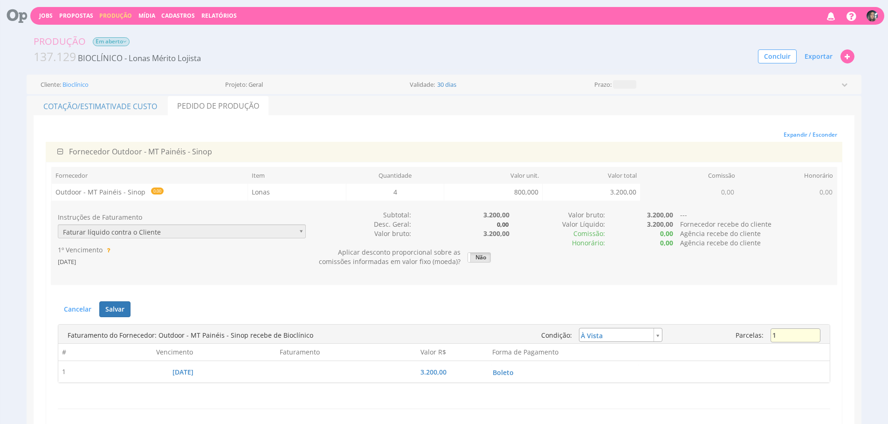
click at [803, 336] on input "1" at bounding box center [795, 335] width 50 height 14
type input "3"
type input "installment"
type input "1.066,67"
click at [103, 313] on button "Salvar" at bounding box center [114, 309] width 31 height 16
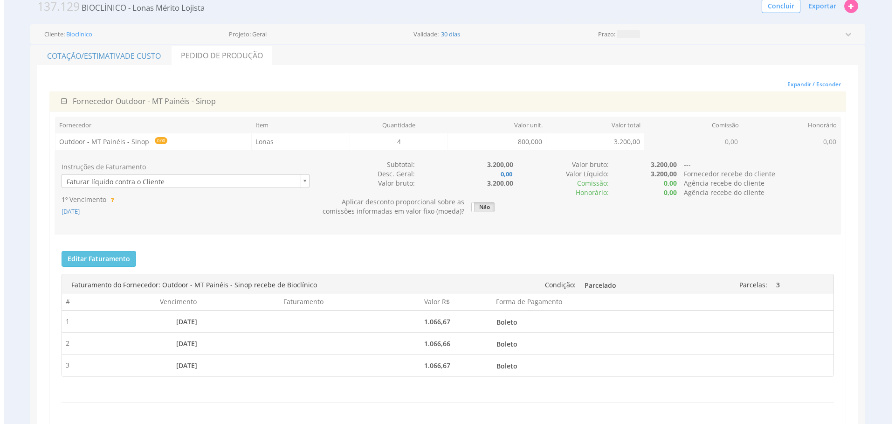
scroll to position [52, 0]
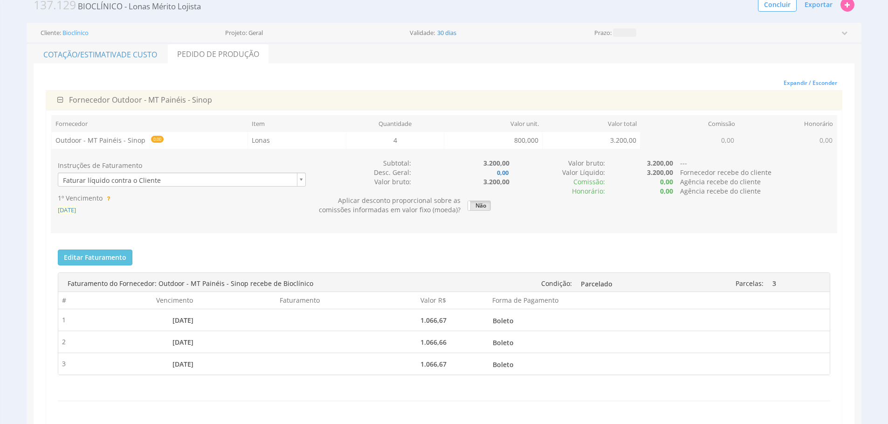
click at [73, 210] on span "20/10/2025" at bounding box center [67, 210] width 18 height 8
click at [118, 232] on icon "submit" at bounding box center [121, 230] width 6 height 6
type input "20/10/2025"
click at [818, 3] on span "Exportar" at bounding box center [818, 4] width 28 height 9
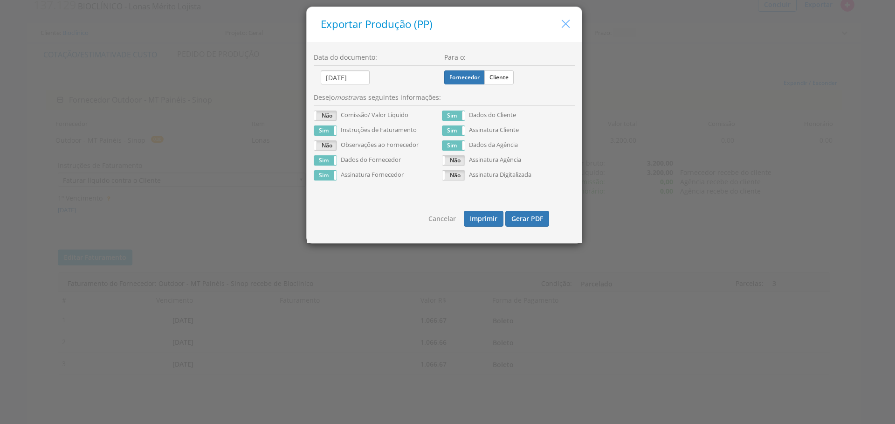
click at [567, 25] on icon "button" at bounding box center [566, 24] width 14 height 14
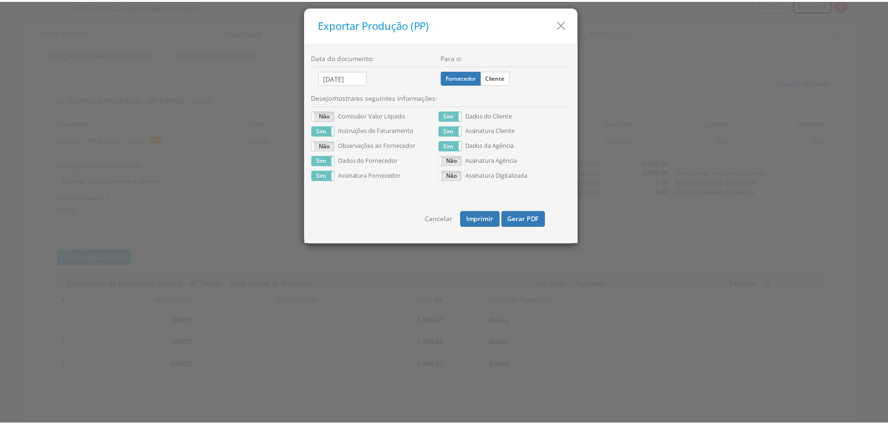
scroll to position [48, 0]
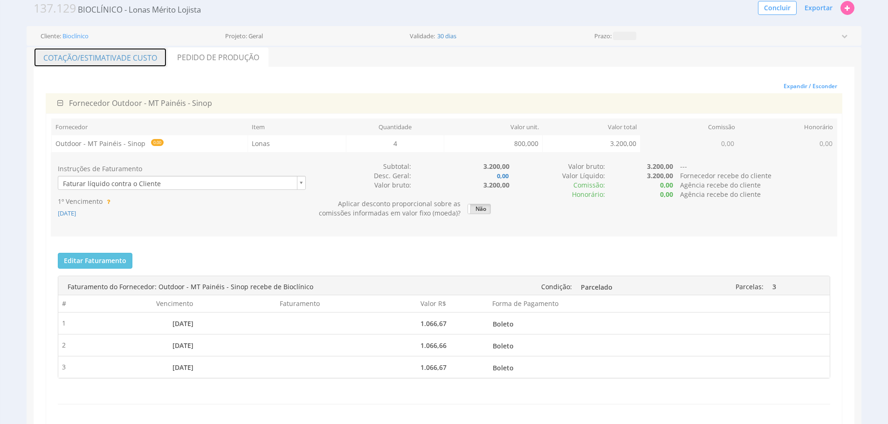
drag, startPoint x: 143, startPoint y: 63, endPoint x: 410, endPoint y: 77, distance: 266.9
click at [143, 64] on link "Cotação/Estimativa de Custo" at bounding box center [100, 58] width 133 height 20
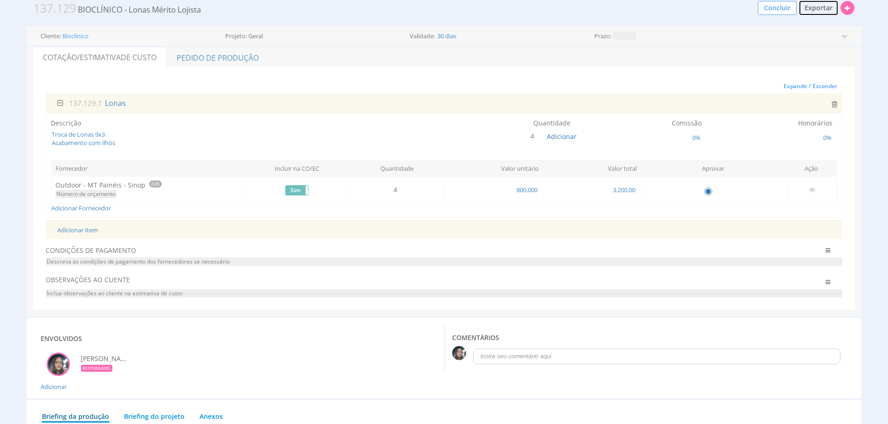
click at [825, 7] on span "Exportar" at bounding box center [818, 7] width 28 height 9
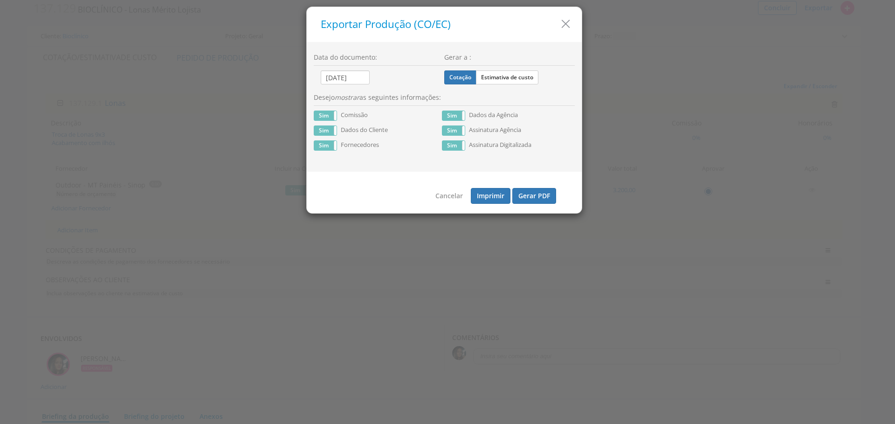
drag, startPoint x: 563, startPoint y: 23, endPoint x: 435, endPoint y: 46, distance: 129.6
click at [563, 23] on icon "button" at bounding box center [566, 24] width 14 height 14
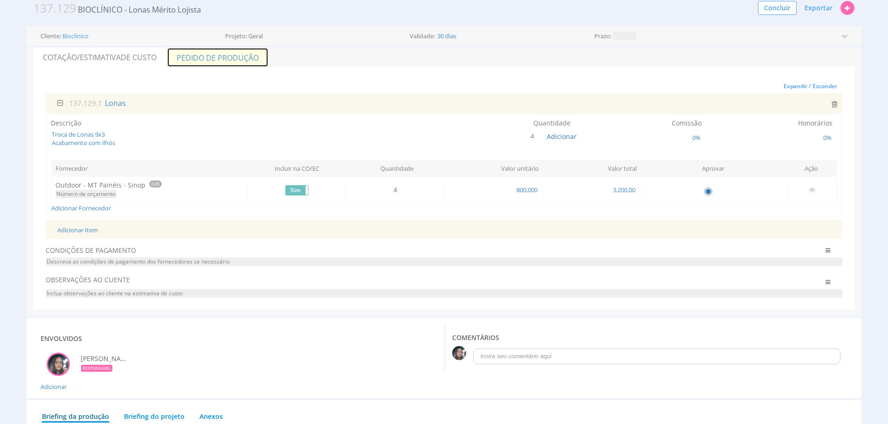
click at [255, 65] on link "Pedido de Produção" at bounding box center [218, 58] width 102 height 20
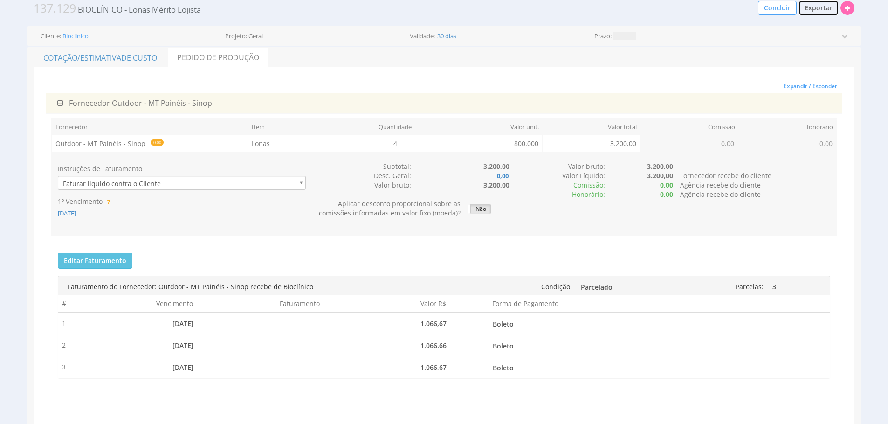
click at [823, 4] on span "Exportar" at bounding box center [818, 7] width 28 height 9
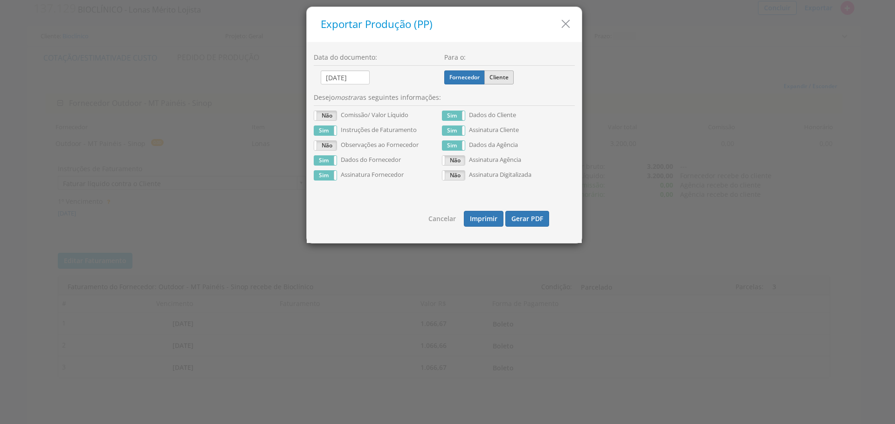
click at [497, 78] on label "Cliente" at bounding box center [498, 77] width 29 height 14
click at [0, 0] on input "Cliente" at bounding box center [0, 0] width 0 height 0
click at [514, 220] on button "Gerar PDF" at bounding box center [527, 219] width 44 height 16
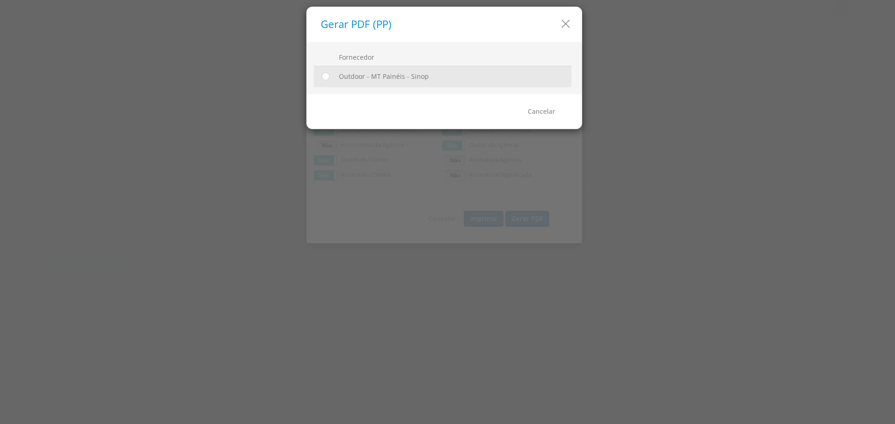
click at [329, 81] on div at bounding box center [324, 77] width 14 height 14
click at [327, 79] on input "radio" at bounding box center [325, 76] width 9 height 9
radio input "true"
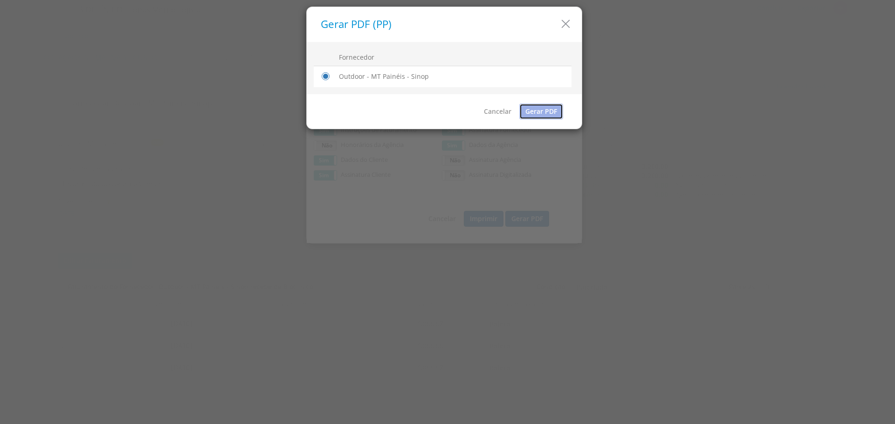
click at [542, 111] on link "Gerar PDF" at bounding box center [541, 111] width 44 height 16
click at [564, 27] on icon "button" at bounding box center [566, 24] width 14 height 14
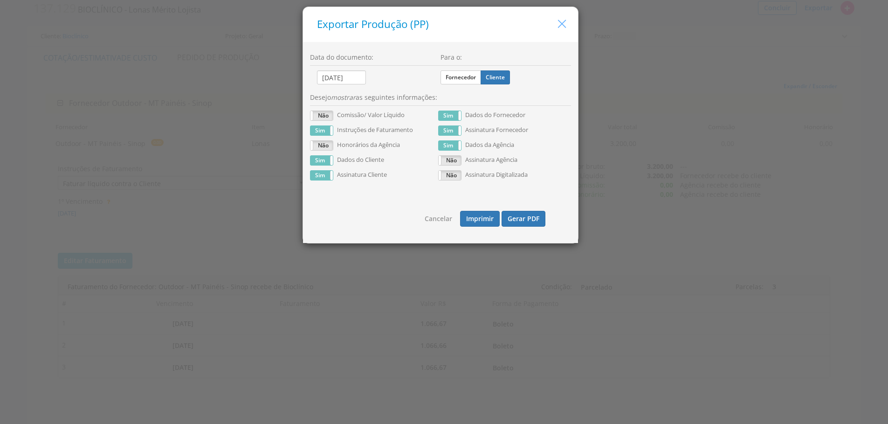
click at [564, 27] on icon "button" at bounding box center [562, 24] width 14 height 14
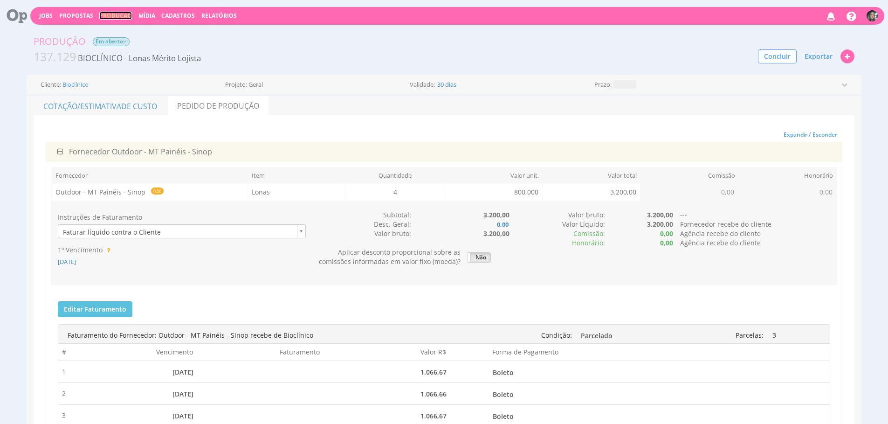
drag, startPoint x: 114, startPoint y: 17, endPoint x: 117, endPoint y: 3, distance: 14.3
click at [114, 17] on link "Produção" at bounding box center [115, 16] width 33 height 8
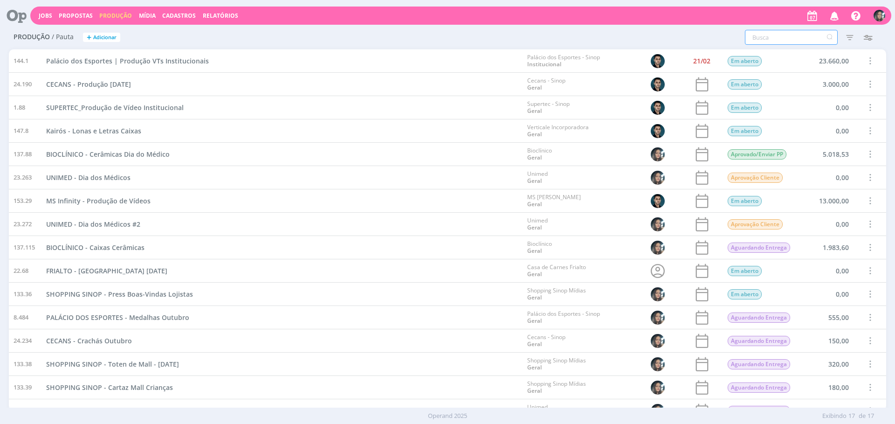
click at [766, 45] on div "Produção / Pauta + Adicionar Filtros Filtrar [GEOGRAPHIC_DATA] Data Personaliza…" at bounding box center [447, 37] width 877 height 23
type input "bioclínico"
click at [848, 37] on icon "button" at bounding box center [849, 37] width 17 height 17
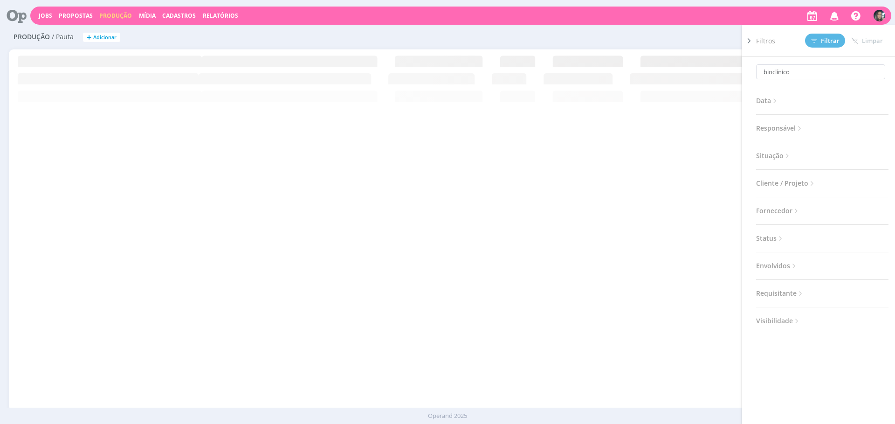
click at [777, 153] on span "Situação" at bounding box center [773, 156] width 35 height 12
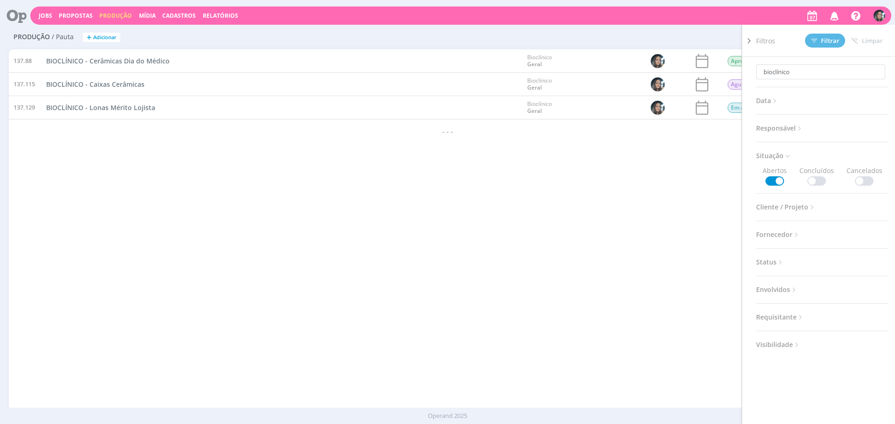
click at [812, 178] on span at bounding box center [816, 180] width 19 height 9
click at [869, 178] on span at bounding box center [864, 180] width 19 height 9
drag, startPoint x: 823, startPoint y: 43, endPoint x: 546, endPoint y: 289, distance: 370.7
click at [823, 43] on span "Filtrar" at bounding box center [825, 41] width 28 height 6
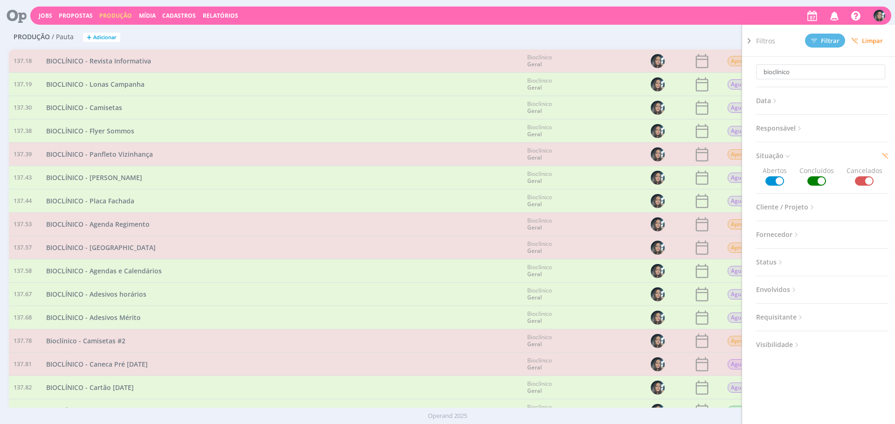
click at [419, 195] on div "BIOCLÍNICO - Placa Fachada" at bounding box center [281, 200] width 481 height 23
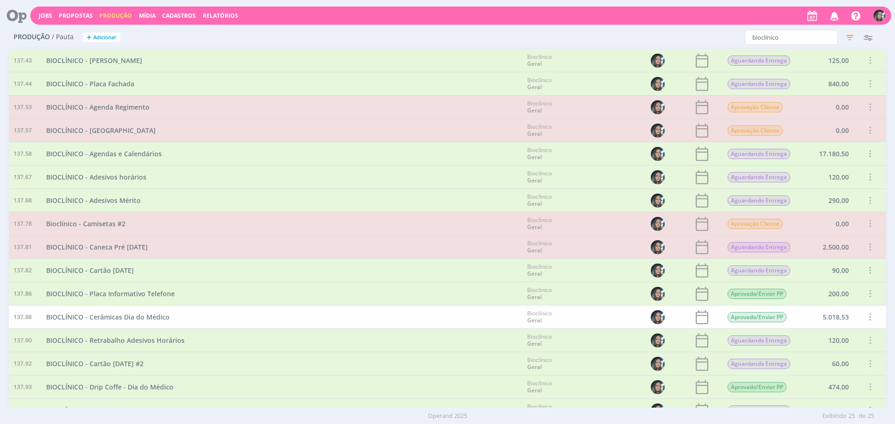
scroll to position [77, 0]
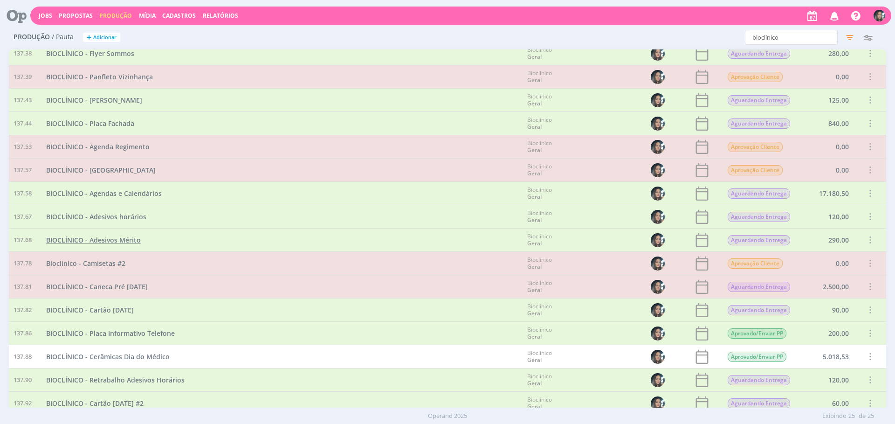
click at [122, 242] on span "BIOCLÍNICO - Adesivos Mérito" at bounding box center [93, 239] width 95 height 9
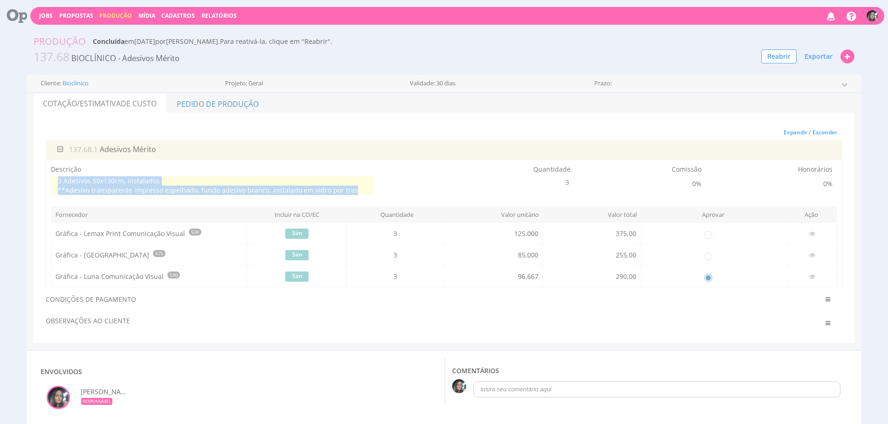
drag, startPoint x: 351, startPoint y: 191, endPoint x: 55, endPoint y: 177, distance: 296.7
click at [55, 177] on span "3 Adesivos 50x130cm, instalados **Adesivo transparente impresso espelhado, fund…" at bounding box center [212, 185] width 323 height 19
copy span "3 Adesivos 50x130cm, instalados **Adesivo transparente impresso espelhado, fund…"
click at [114, 19] on link "Produção" at bounding box center [115, 16] width 33 height 8
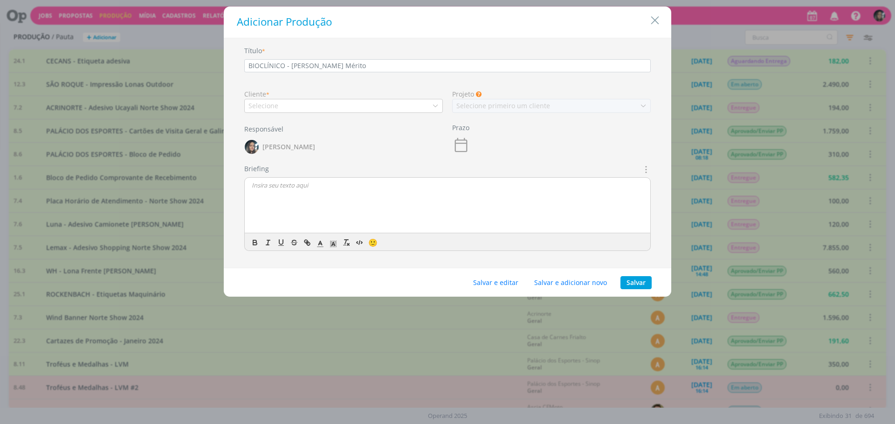
type input "BIOCLÍNICO - [PERSON_NAME] Mérito"
click at [353, 102] on div "Selecione" at bounding box center [343, 106] width 199 height 14
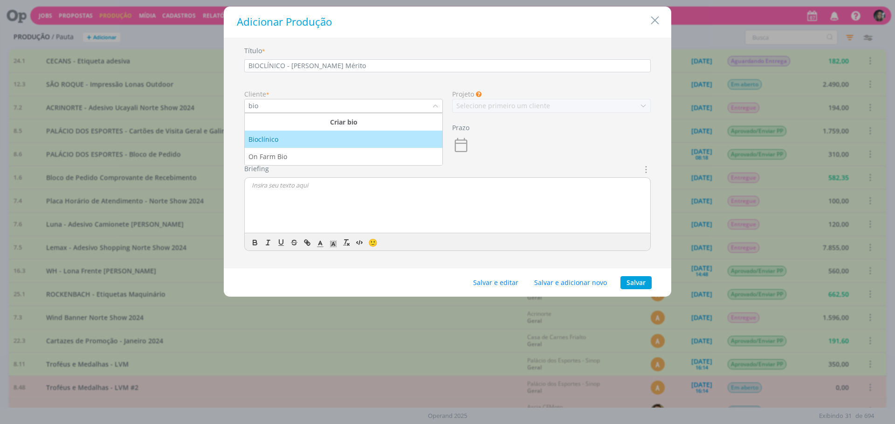
type input "bio"
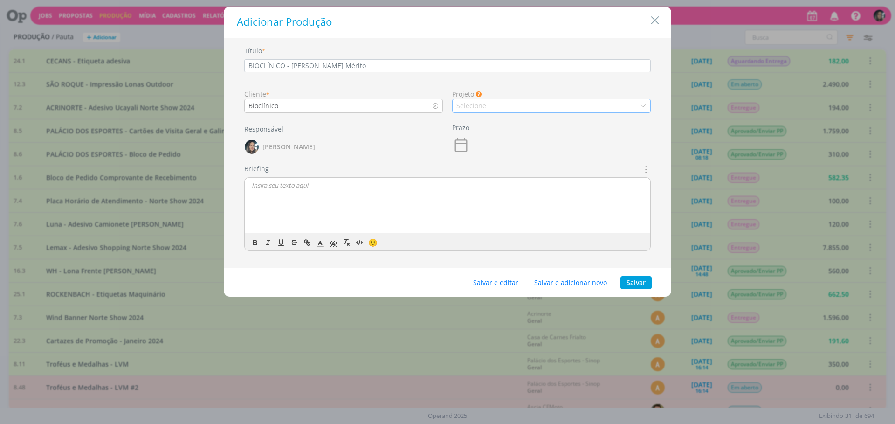
click at [484, 107] on div "Selecione" at bounding box center [472, 106] width 32 height 10
click at [488, 126] on div "Geral" at bounding box center [551, 122] width 190 height 10
click at [495, 280] on button "Salvar e editar" at bounding box center [495, 282] width 57 height 13
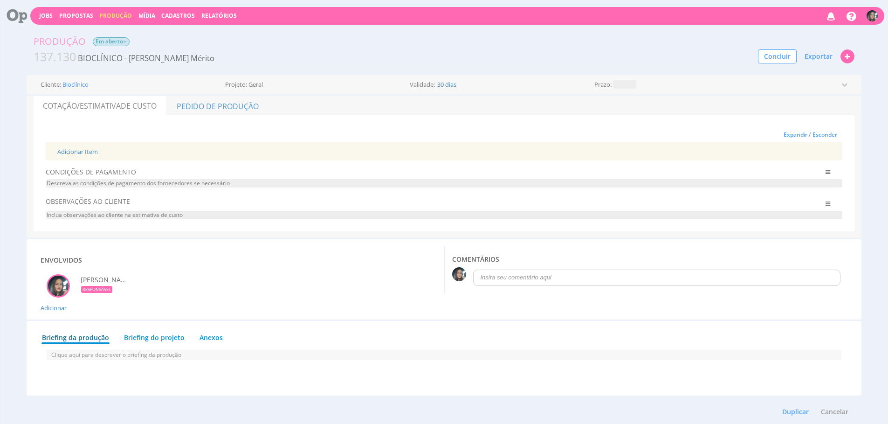
click at [80, 146] on div "Adicionar Item" at bounding box center [443, 151] width 787 height 19
click at [81, 149] on link "Adicionar Item" at bounding box center [77, 151] width 41 height 8
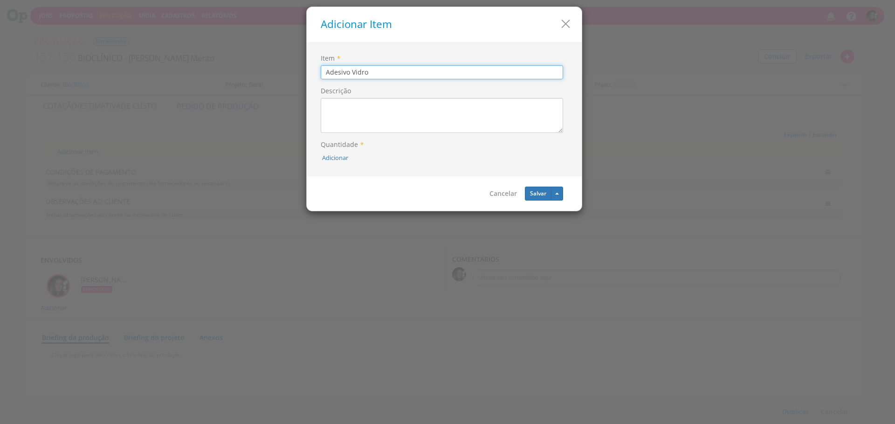
type input "Adesivo Vidro"
click at [370, 117] on textarea "Descrição" at bounding box center [442, 115] width 242 height 35
paste textarea "3 Adesivos 50x130cm, instalados **Adesivo transparente impresso espelhado, fund…"
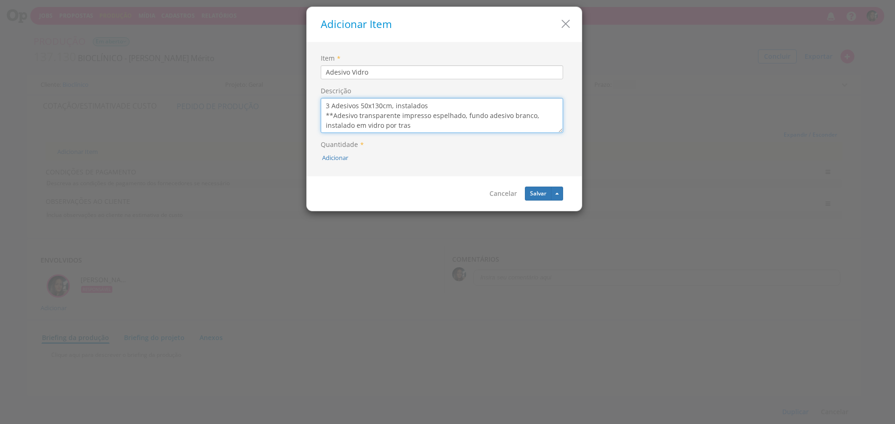
drag, startPoint x: 357, startPoint y: 106, endPoint x: 323, endPoint y: 107, distance: 34.0
click at [322, 107] on textarea "3 Adesivos 50x130cm, instalados **Adesivo transparente impresso espelhado, fund…" at bounding box center [442, 115] width 242 height 35
click at [445, 105] on textarea "1 adesivo 50x130cm, instalados **Adesivo transparente impresso espelhado, fundo…" at bounding box center [442, 115] width 242 height 35
type textarea "1 adesivo 50x130cm, instalado **Adesivo transparente impresso espelhado, fundo …"
drag, startPoint x: 338, startPoint y: 150, endPoint x: 334, endPoint y: 159, distance: 10.4
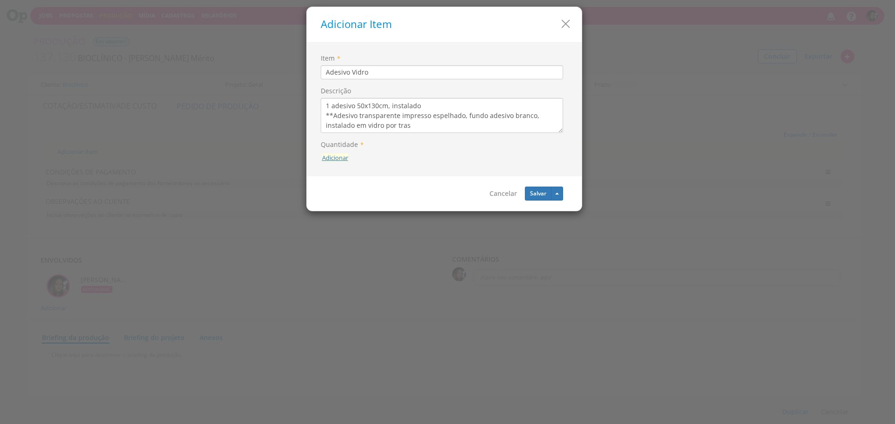
click at [338, 150] on div "Quantidade *" at bounding box center [444, 146] width 247 height 12
click at [332, 161] on button "Adicionar" at bounding box center [335, 157] width 26 height 9
type input "1"
click at [350, 137] on icon "submit" at bounding box center [348, 136] width 6 height 6
click at [526, 193] on button "Salvar" at bounding box center [538, 197] width 27 height 14
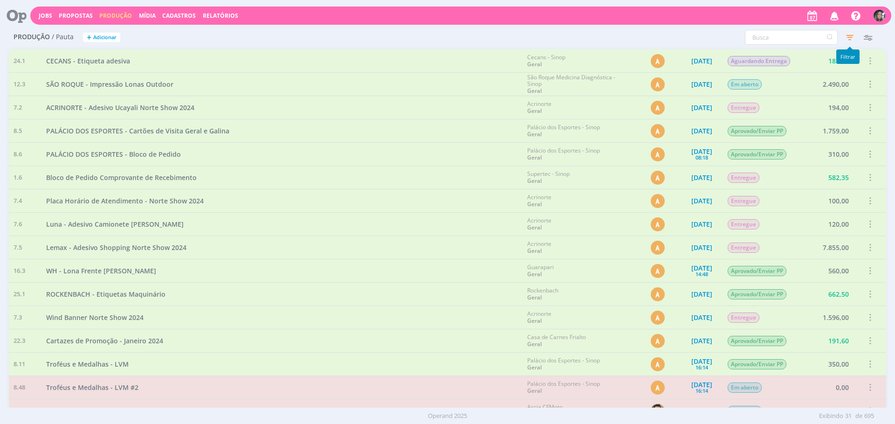
click at [845, 38] on icon "button" at bounding box center [849, 37] width 17 height 17
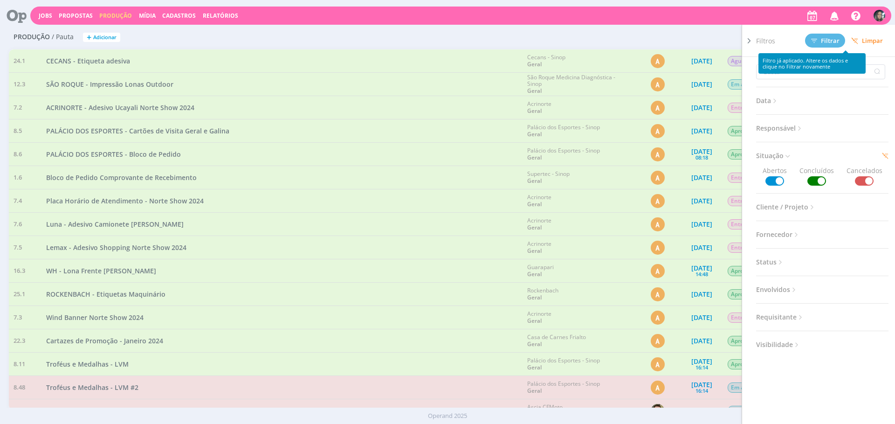
drag, startPoint x: 863, startPoint y: 44, endPoint x: 613, endPoint y: 2, distance: 253.3
click at [863, 44] on span "Limpar" at bounding box center [867, 40] width 32 height 7
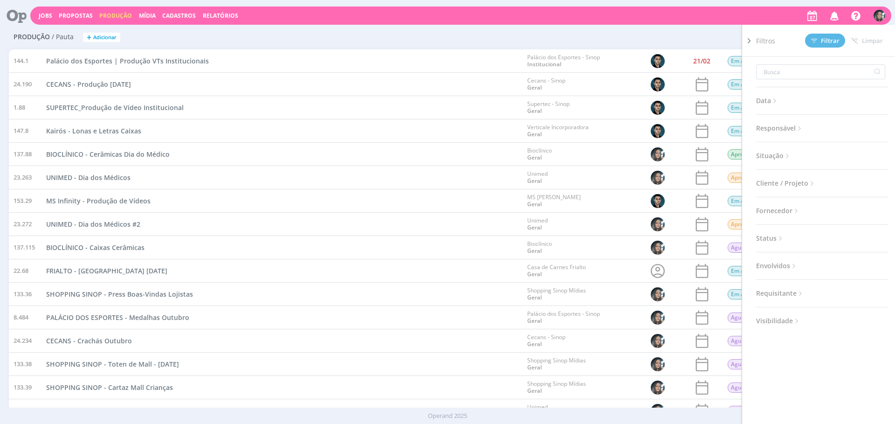
click at [480, 36] on div "Filtros Filtrar [GEOGRAPHIC_DATA] Data Personalizado a Responsável Situação Abe…" at bounding box center [593, 37] width 584 height 15
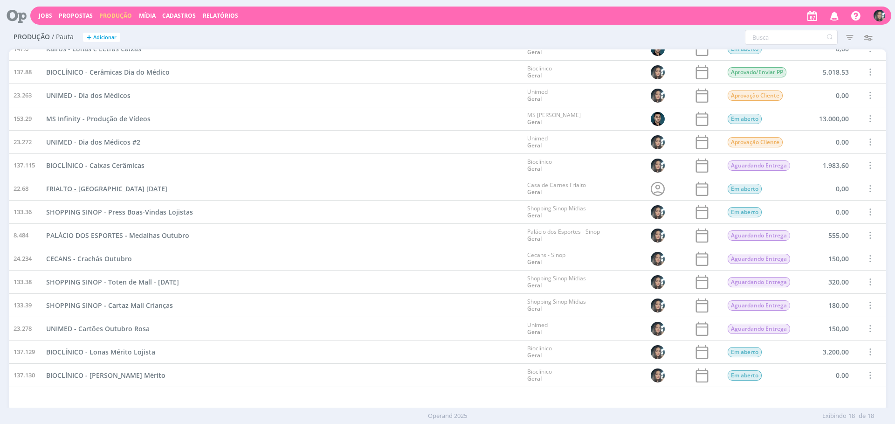
scroll to position [82, 0]
click at [133, 377] on span "BIOCLÍNICO - [PERSON_NAME] Mérito" at bounding box center [105, 374] width 119 height 9
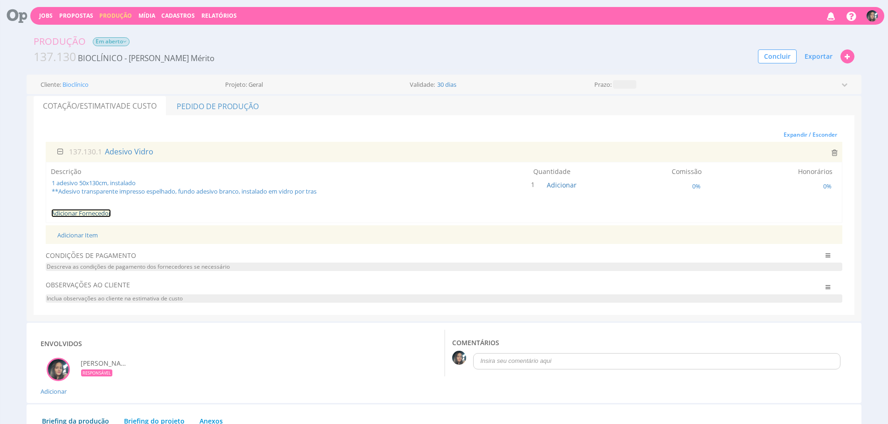
click at [99, 216] on link "Adicionar Fornecedor" at bounding box center [81, 213] width 60 height 8
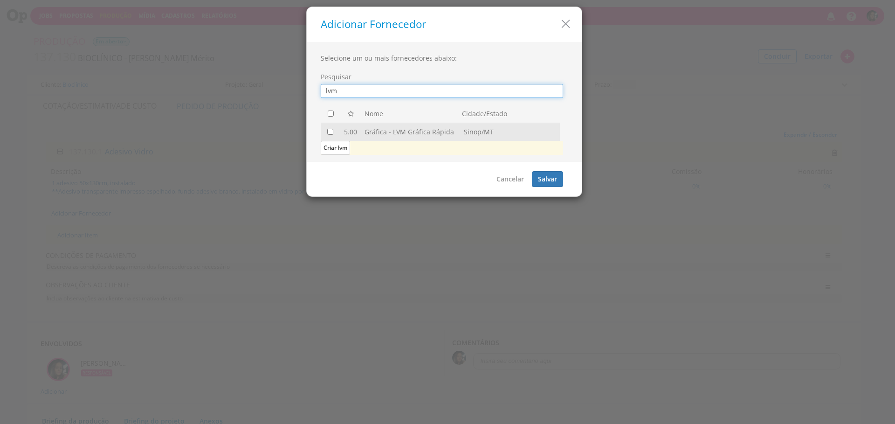
type input "lvm"
click at [329, 130] on input "checkbox" at bounding box center [330, 132] width 6 height 6
checkbox input "true"
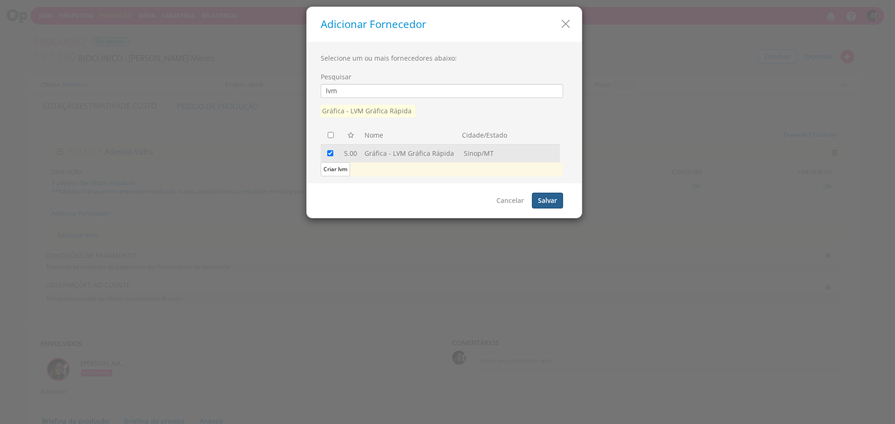
click at [536, 196] on button "Salvar" at bounding box center [547, 200] width 31 height 16
checkbox input "false"
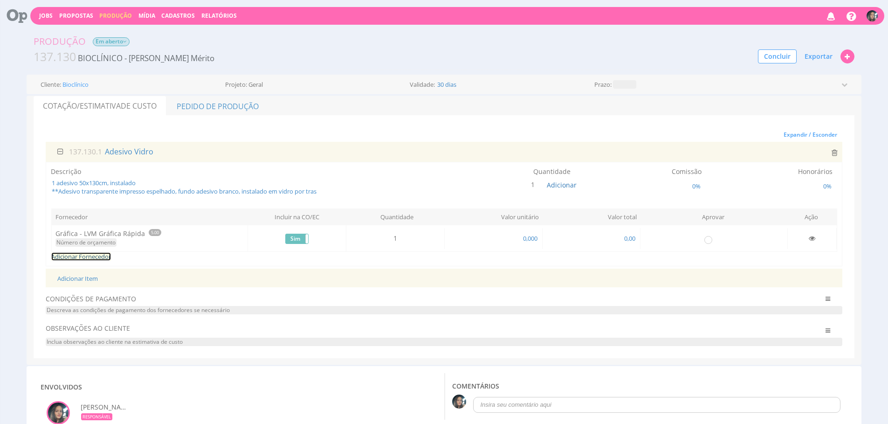
click at [97, 260] on link "Adicionar Fornecedor" at bounding box center [81, 256] width 60 height 8
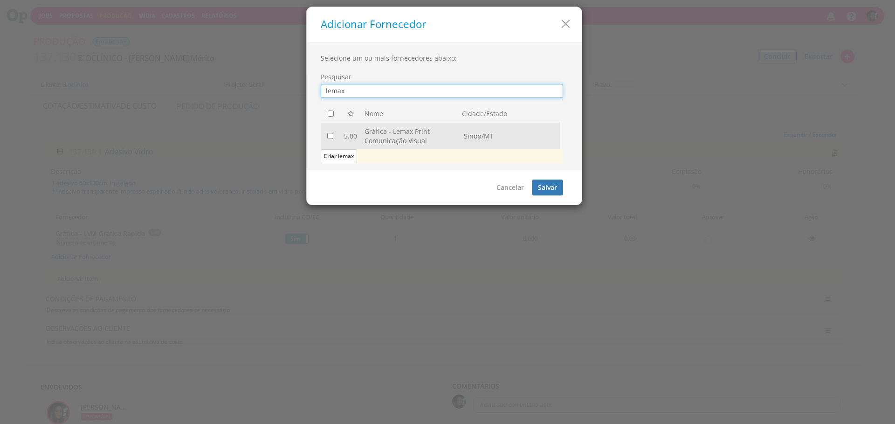
type input "lemax"
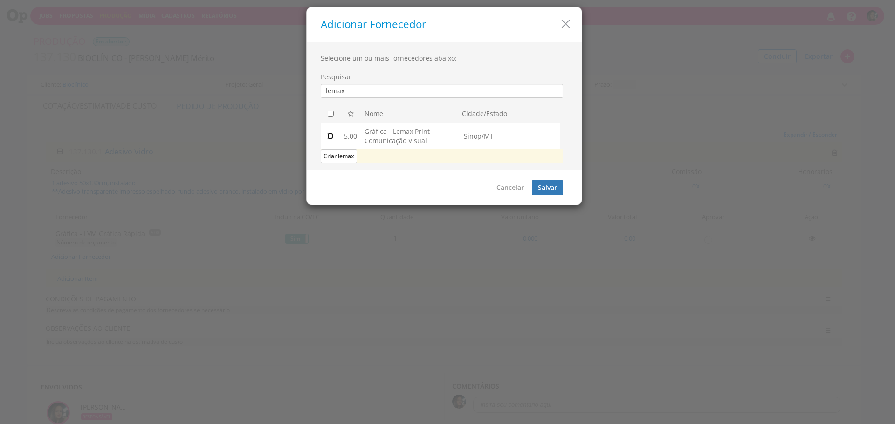
drag, startPoint x: 330, startPoint y: 137, endPoint x: 380, endPoint y: 142, distance: 49.6
click at [330, 137] on input "checkbox" at bounding box center [330, 136] width 6 height 6
checkbox input "true"
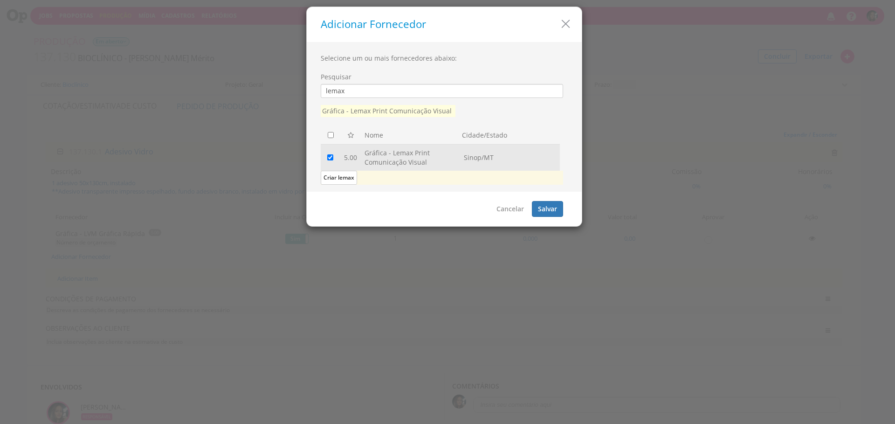
click at [553, 219] on div "Cancelar [GEOGRAPHIC_DATA]" at bounding box center [444, 209] width 275 height 34
click at [549, 206] on button "Salvar" at bounding box center [547, 209] width 31 height 16
checkbox input "false"
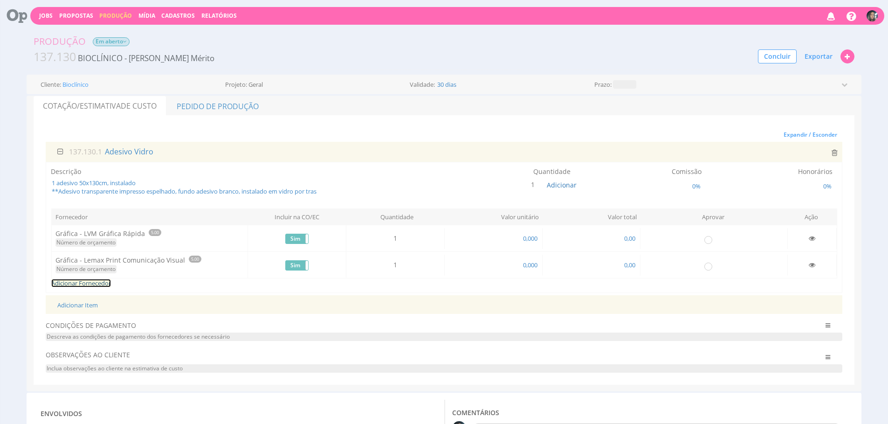
click at [87, 281] on link "Adicionar Fornecedor" at bounding box center [81, 283] width 60 height 8
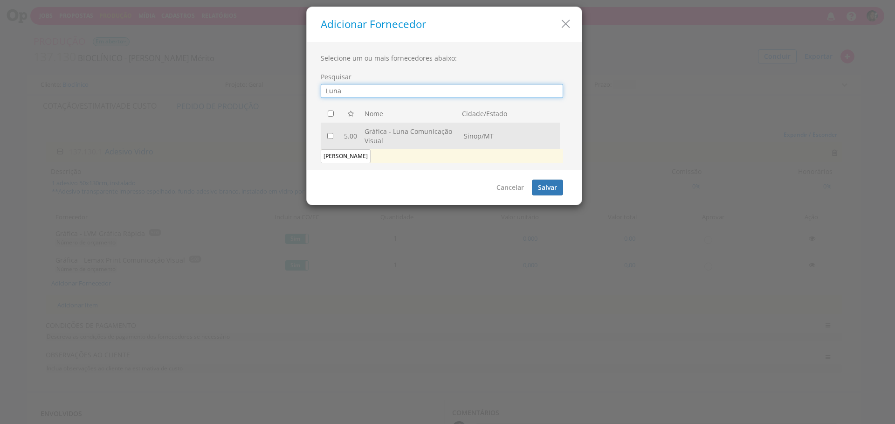
type input "Luna"
click at [329, 133] on input "checkbox" at bounding box center [330, 136] width 6 height 6
checkbox input "true"
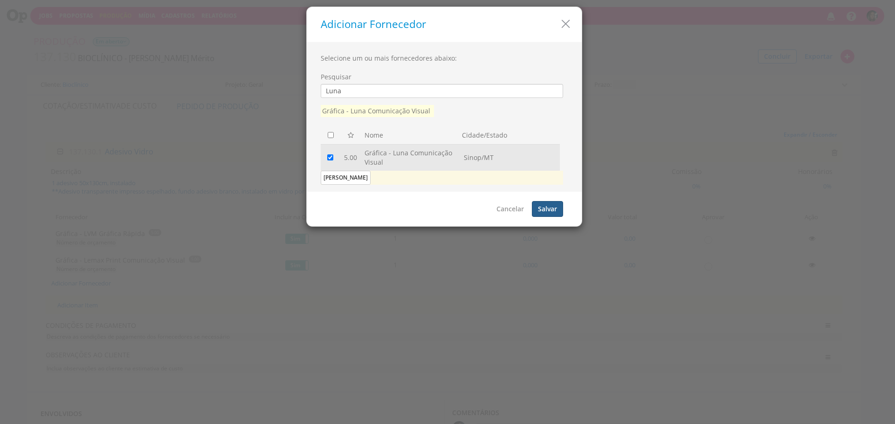
click at [554, 214] on button "Salvar" at bounding box center [547, 209] width 31 height 16
